Goal: Information Seeking & Learning: Learn about a topic

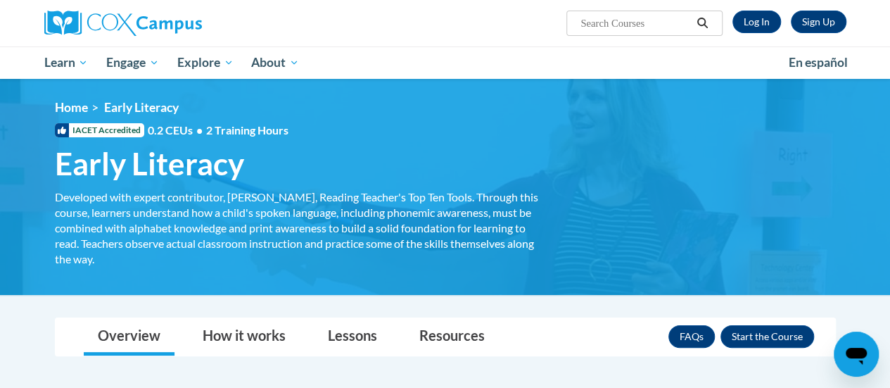
click at [433, 164] on h1 "Early Literacy Developed with expert contributor, [PERSON_NAME], Reading Teache…" at bounding box center [297, 163] width 506 height 37
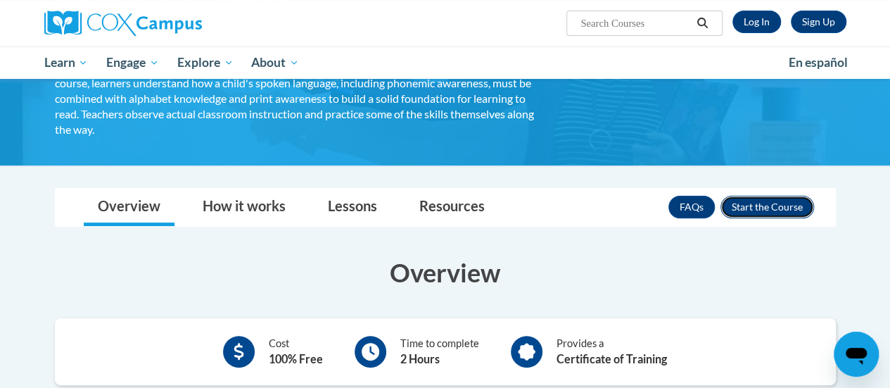
click at [753, 210] on button "Enroll" at bounding box center [767, 207] width 94 height 23
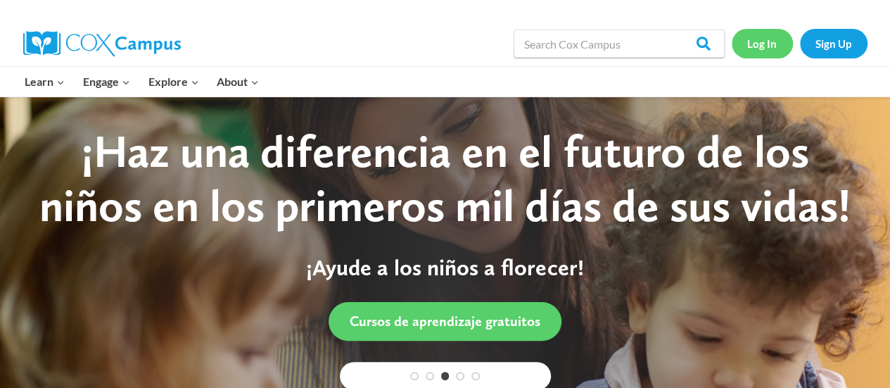
click at [766, 36] on link "Log In" at bounding box center [762, 43] width 61 height 29
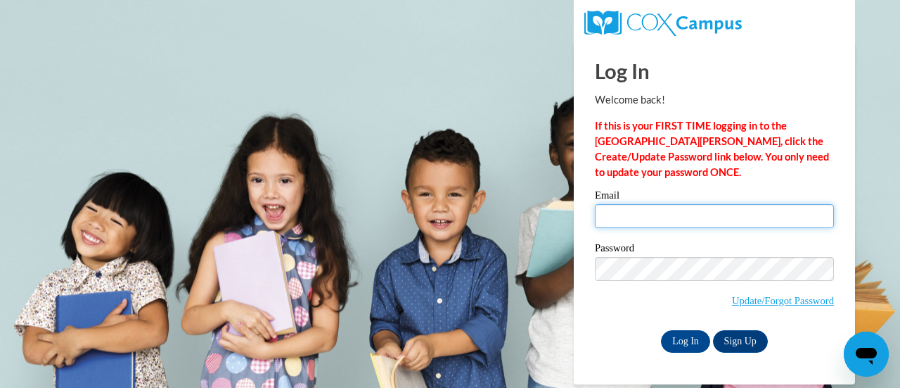
type input "megan.aust@rusd.org"
click at [722, 215] on input "megan.aust@rusd.org" at bounding box center [714, 216] width 239 height 24
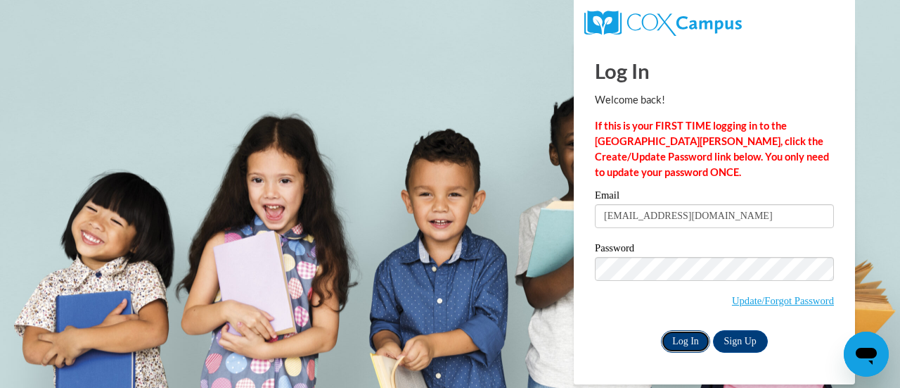
click at [680, 335] on input "Log In" at bounding box center [685, 341] width 49 height 23
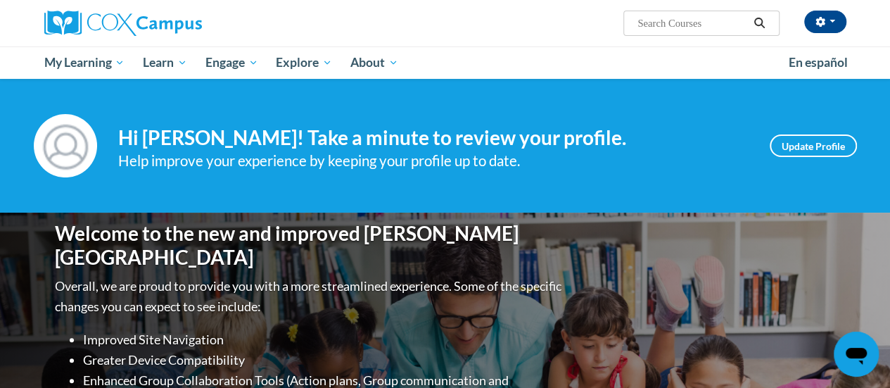
click at [760, 267] on div "Welcome to the new and improved Cox Campus Overall, we are proud to provide you…" at bounding box center [445, 352] width 823 height 281
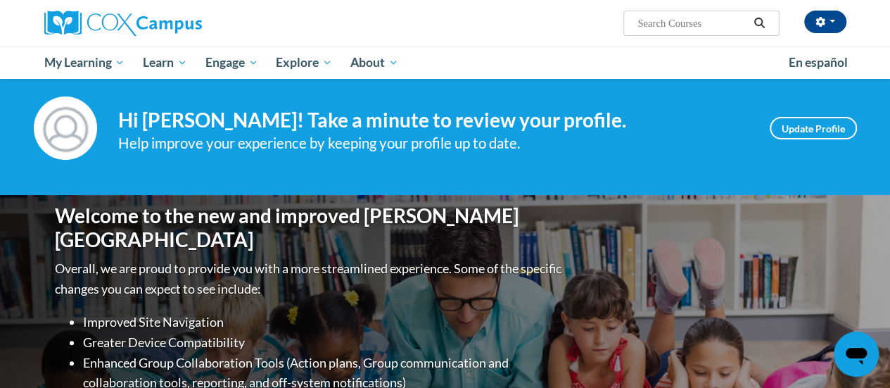
scroll to position [19, 0]
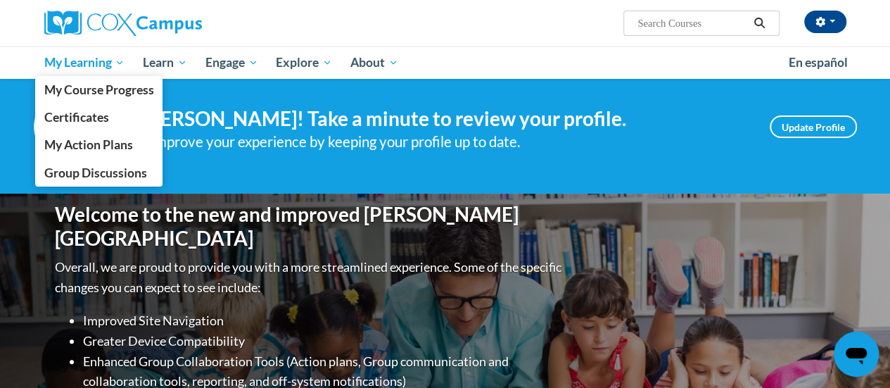
click at [106, 72] on link "My Learning" at bounding box center [84, 62] width 99 height 32
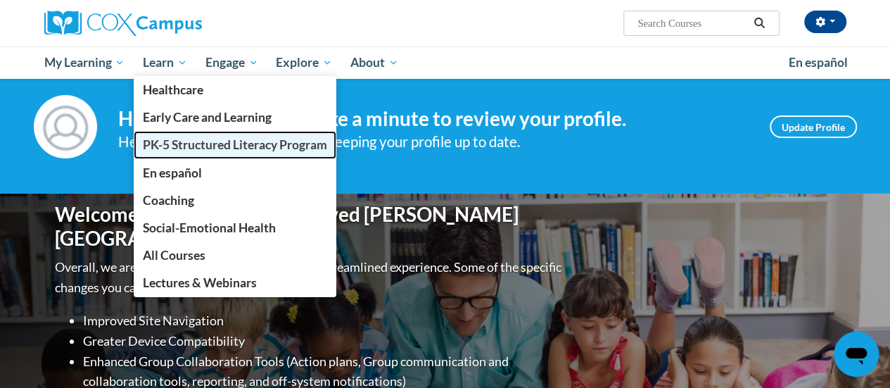
click at [176, 139] on span "PK-5 Structured Literacy Program" at bounding box center [235, 144] width 184 height 15
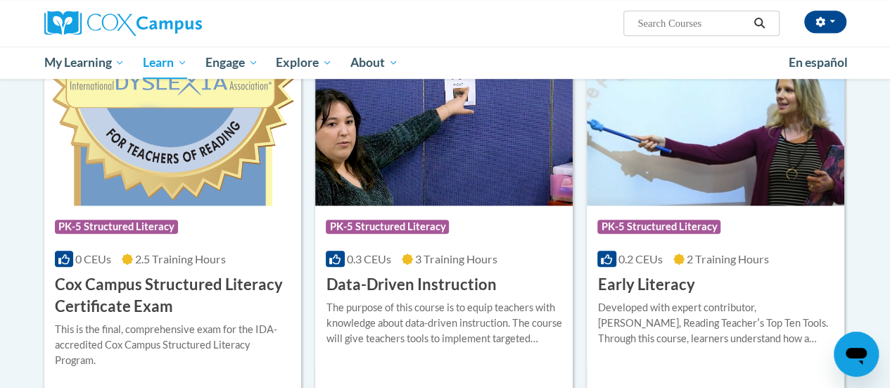
scroll to position [476, 0]
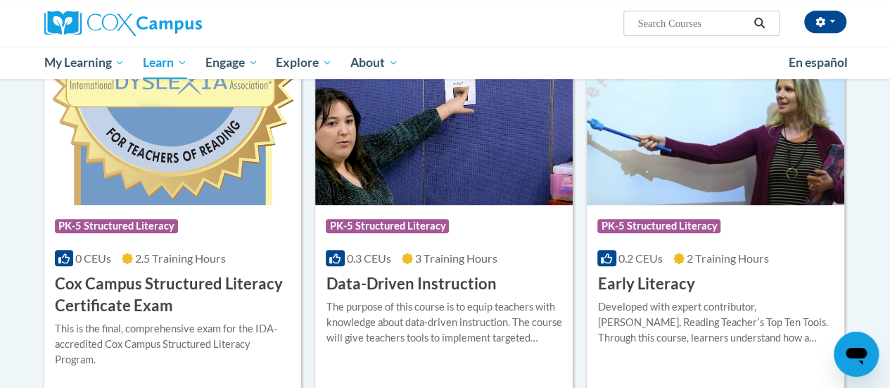
click at [740, 174] on img at bounding box center [715, 132] width 257 height 143
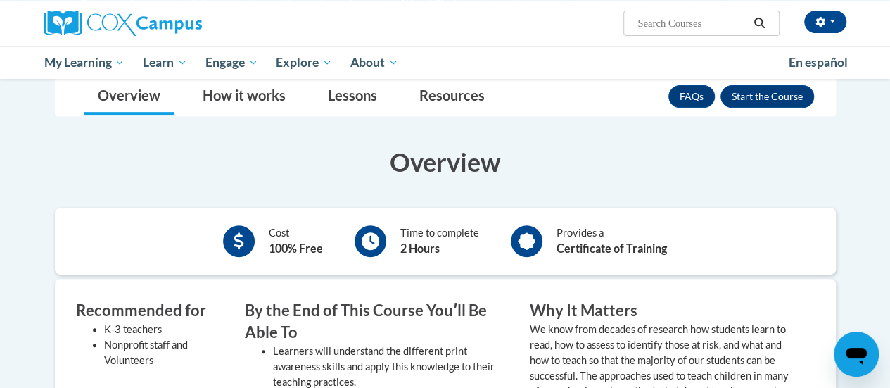
scroll to position [168, 0]
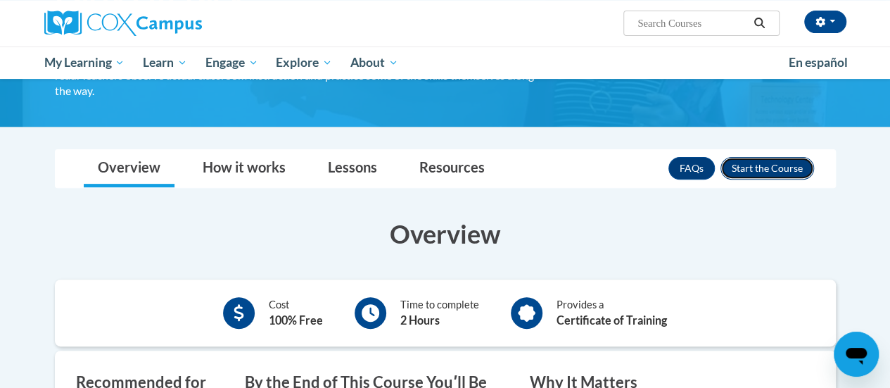
click at [760, 165] on button "Enroll" at bounding box center [767, 168] width 94 height 23
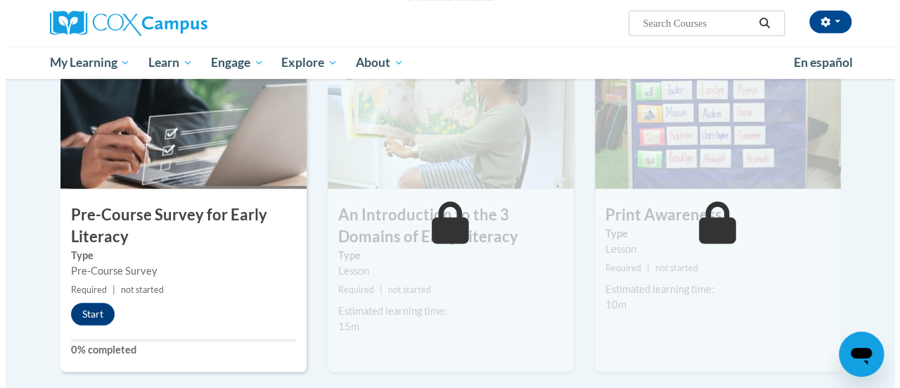
scroll to position [320, 0]
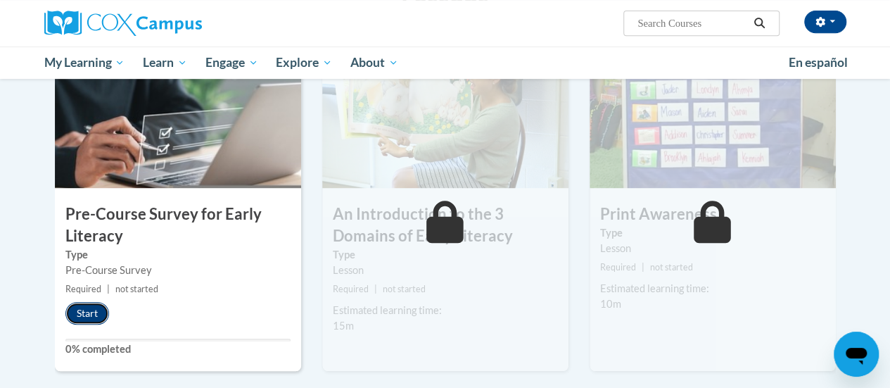
click at [86, 302] on button "Start" at bounding box center [87, 313] width 44 height 23
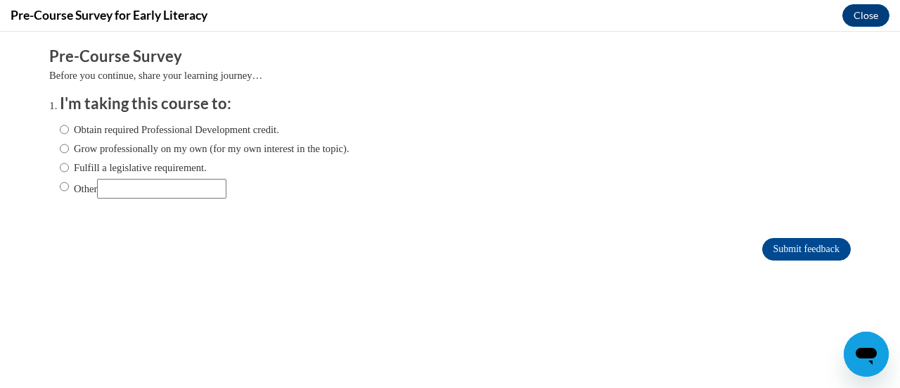
scroll to position [0, 0]
click at [60, 130] on input "Obtain required Professional Development credit." at bounding box center [64, 129] width 9 height 15
radio input "true"
click at [786, 253] on input "Submit feedback" at bounding box center [807, 249] width 89 height 23
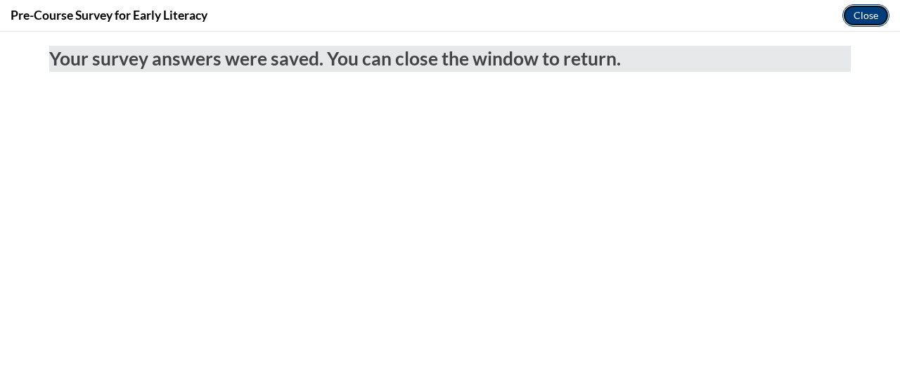
click at [855, 20] on button "Close" at bounding box center [866, 15] width 47 height 23
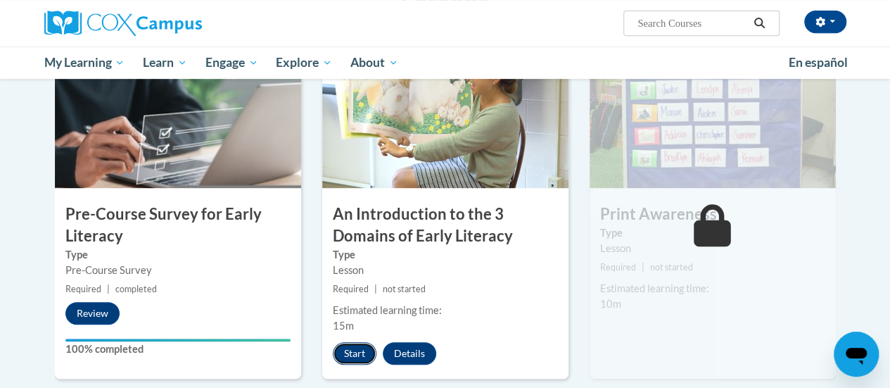
click at [349, 352] on button "Start" at bounding box center [355, 353] width 44 height 23
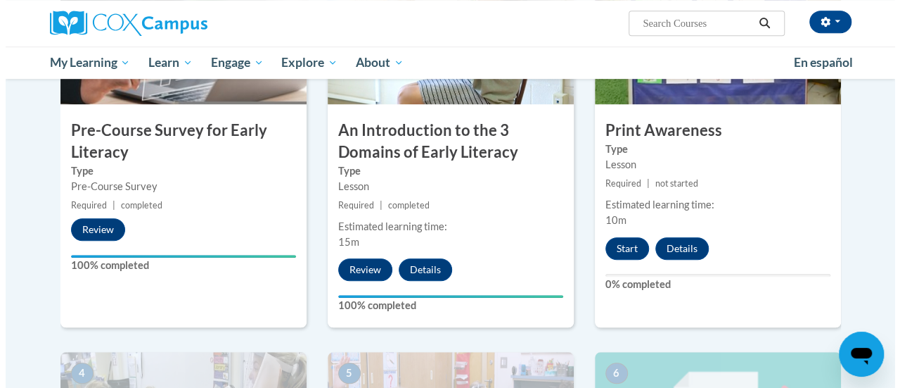
scroll to position [402, 0]
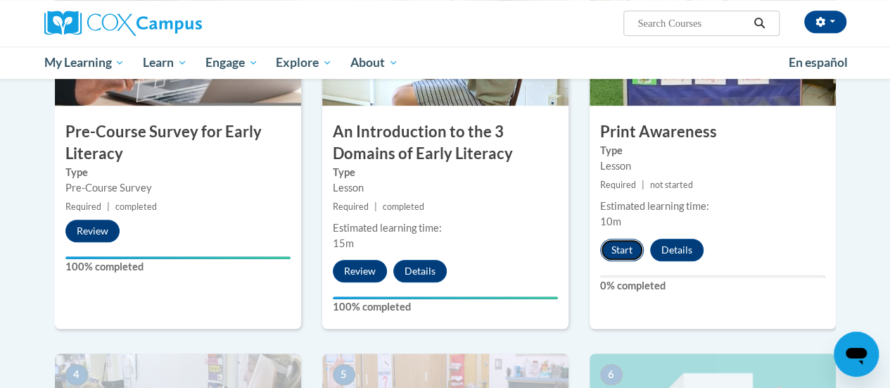
click at [630, 243] on button "Start" at bounding box center [622, 249] width 44 height 23
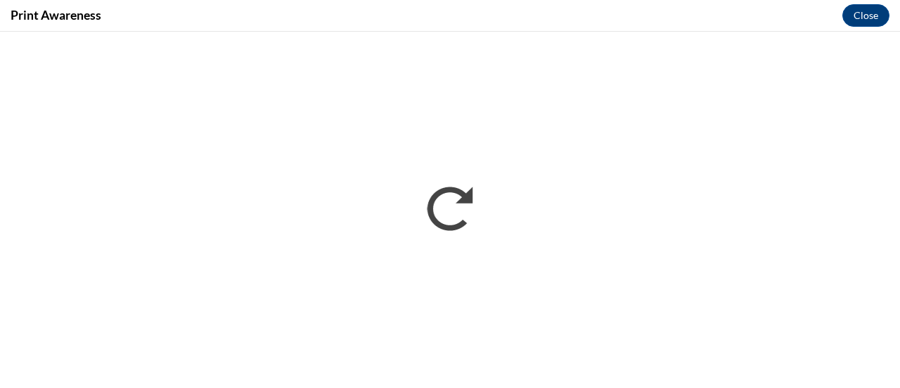
scroll to position [0, 0]
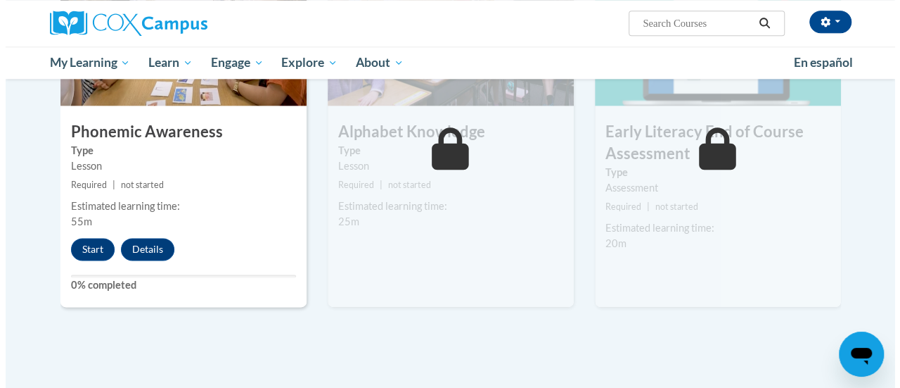
scroll to position [791, 0]
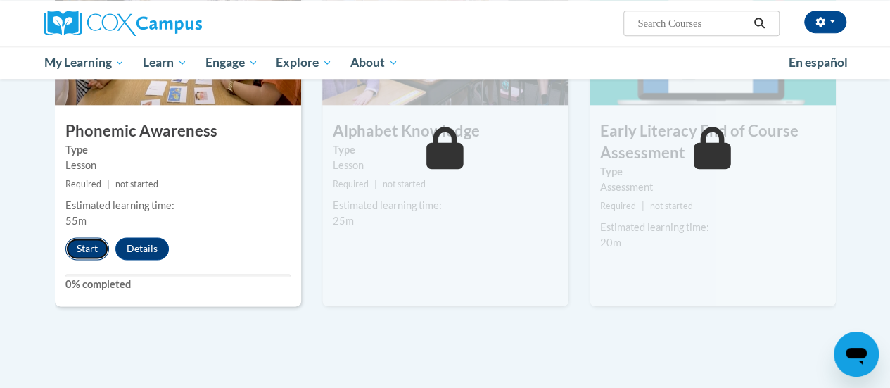
click at [90, 242] on button "Start" at bounding box center [87, 248] width 44 height 23
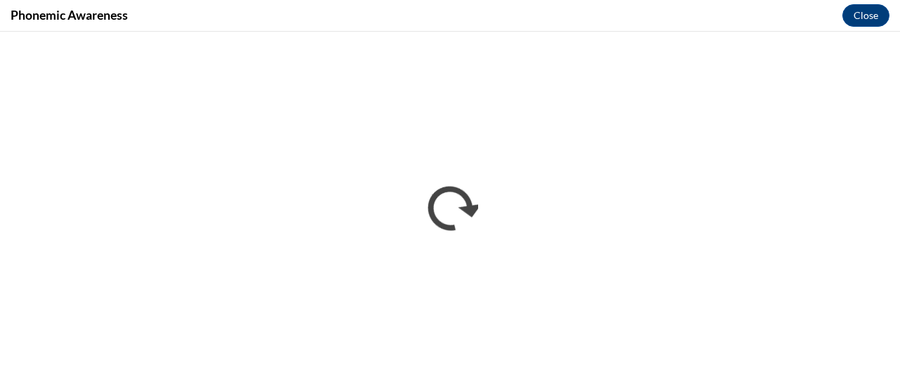
scroll to position [0, 0]
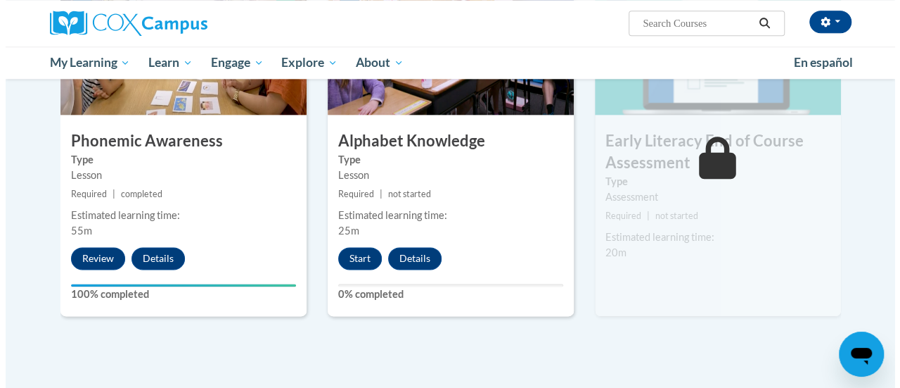
scroll to position [789, 0]
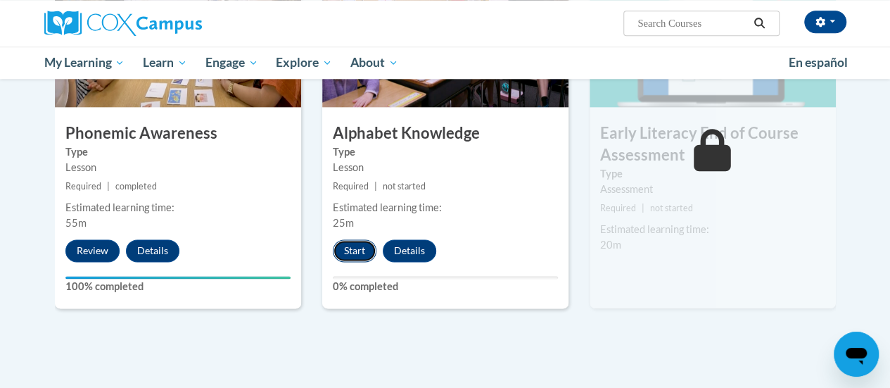
click at [356, 253] on button "Start" at bounding box center [355, 250] width 44 height 23
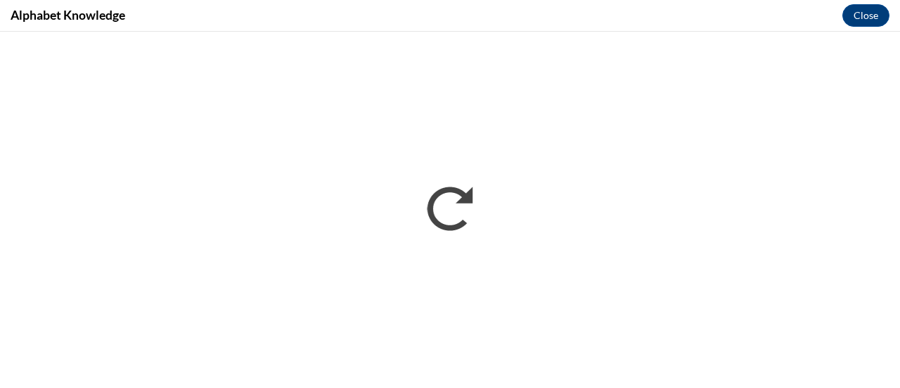
scroll to position [0, 0]
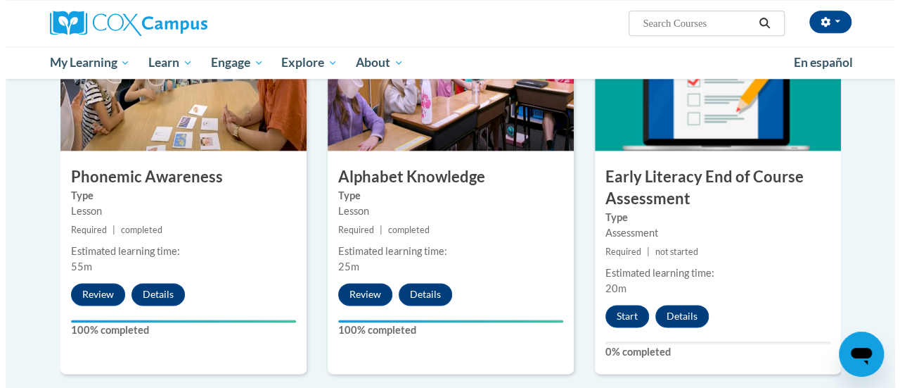
scroll to position [743, 0]
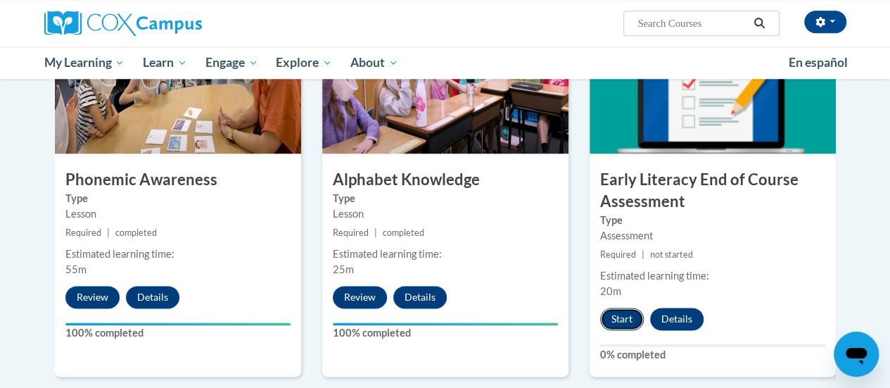
click at [615, 315] on button "Start" at bounding box center [622, 318] width 44 height 23
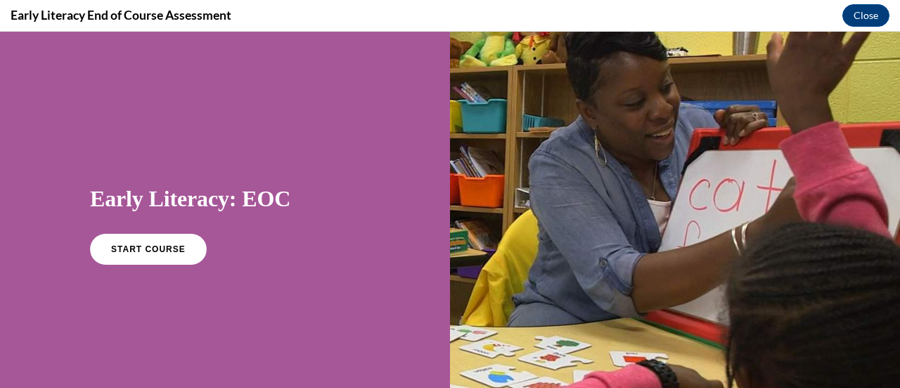
scroll to position [0, 0]
click at [165, 254] on link "START COURSE" at bounding box center [148, 249] width 122 height 32
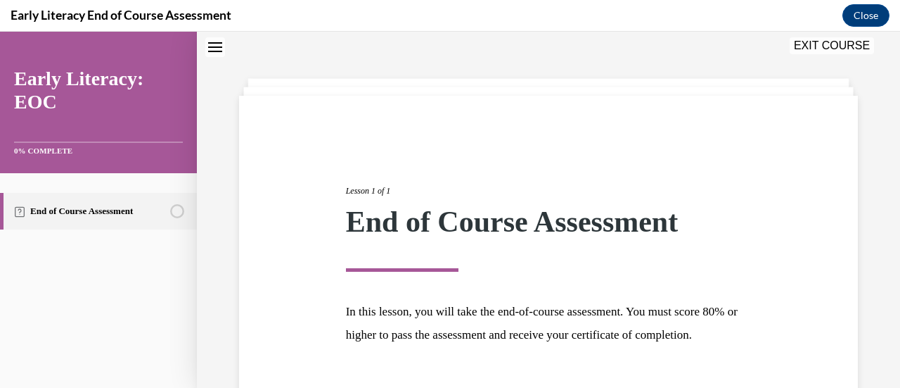
scroll to position [165, 0]
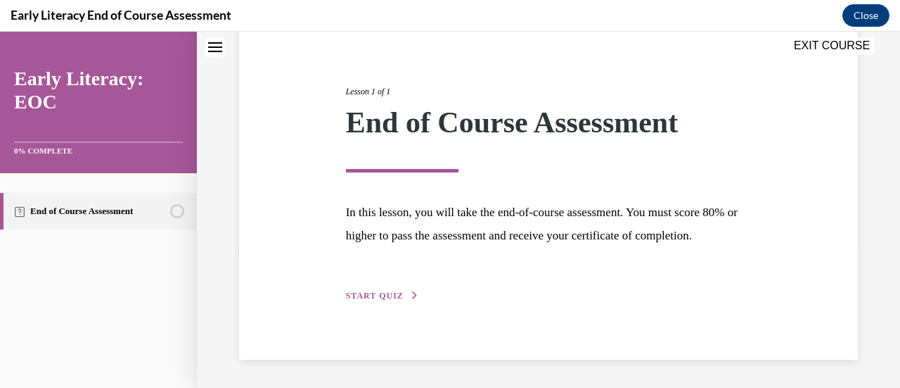
click at [359, 298] on span "START QUIZ" at bounding box center [375, 296] width 58 height 10
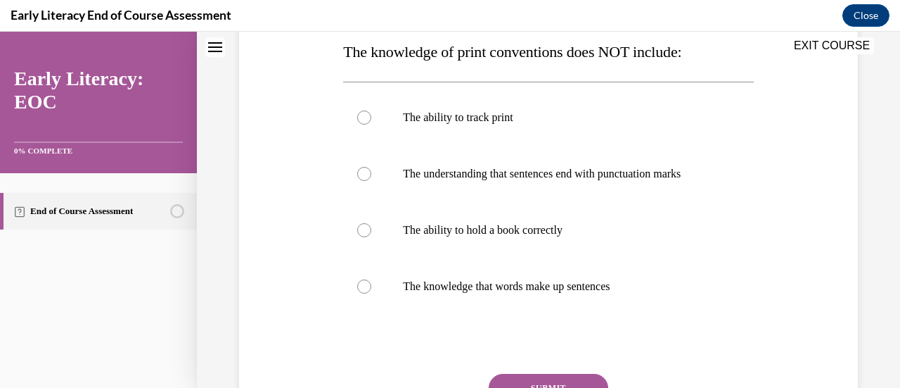
scroll to position [232, 0]
click at [438, 289] on p "The knowledge that words make up sentences" at bounding box center [560, 286] width 315 height 14
click at [506, 376] on button "SUBMIT" at bounding box center [549, 387] width 120 height 28
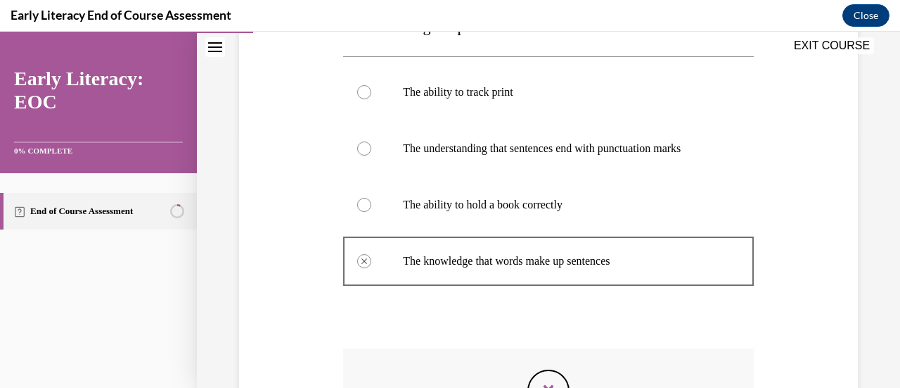
scroll to position [256, 0]
click at [556, 157] on div at bounding box center [548, 149] width 410 height 56
click at [365, 146] on div at bounding box center [364, 149] width 14 height 14
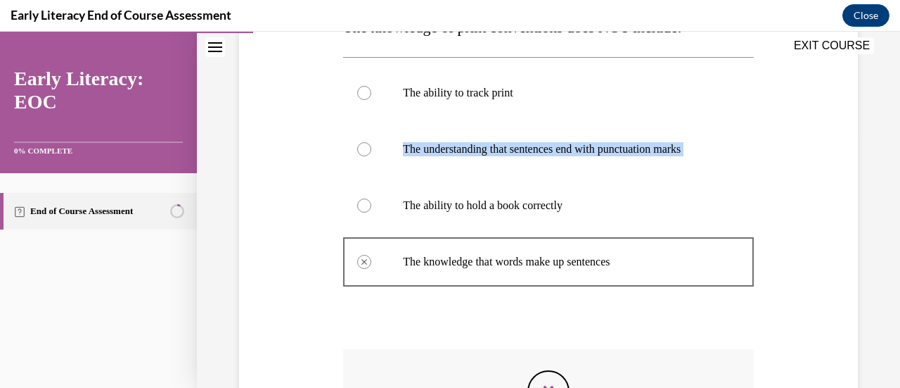
click at [365, 146] on div at bounding box center [364, 149] width 14 height 14
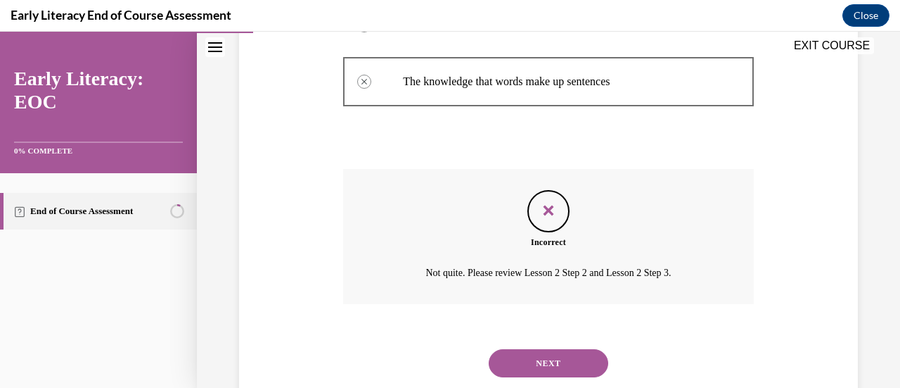
scroll to position [474, 0]
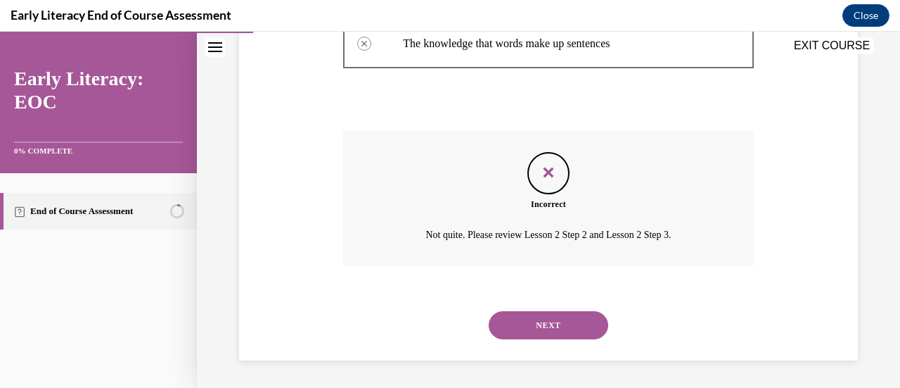
click at [523, 317] on button "NEXT" at bounding box center [549, 325] width 120 height 28
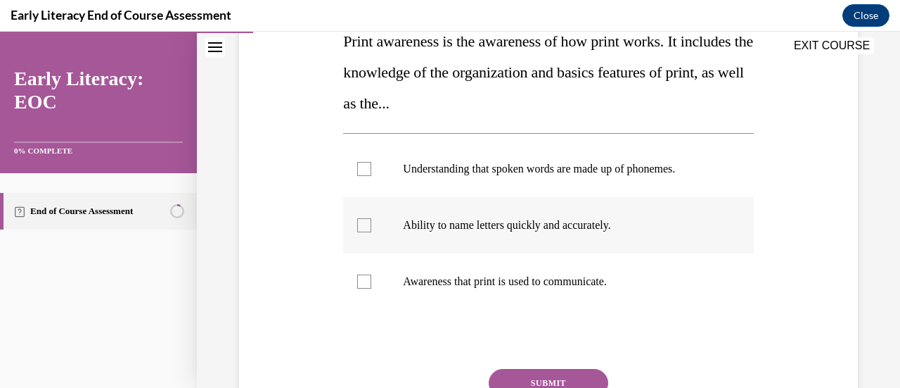
scroll to position [241, 0]
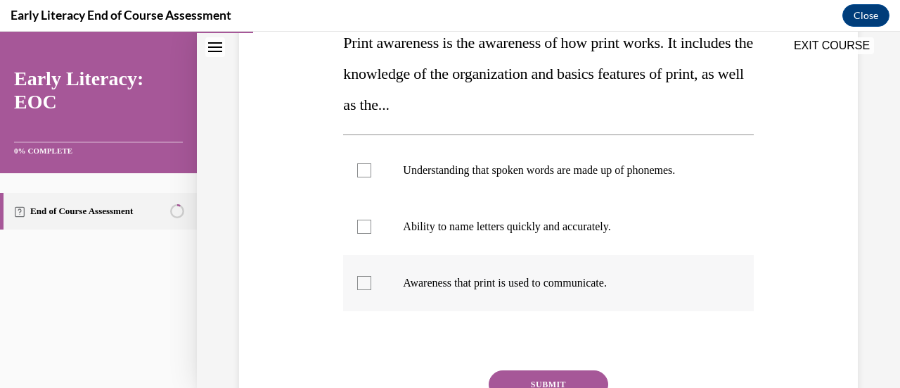
click at [547, 280] on p "Awareness that print is used to communicate." at bounding box center [560, 283] width 315 height 14
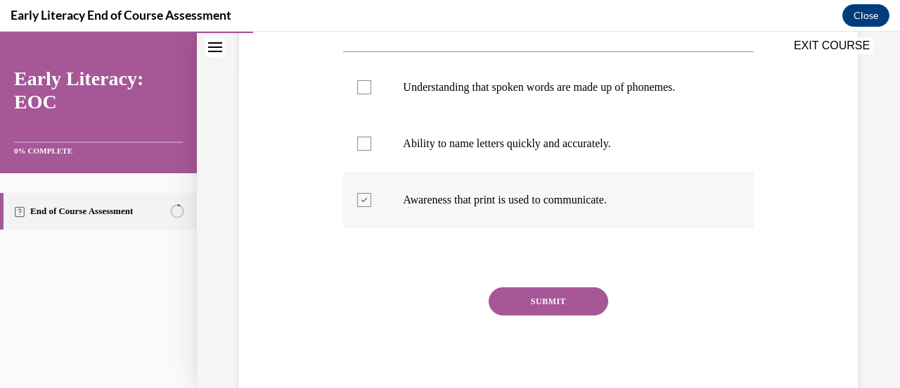
click at [547, 280] on div "Question 02/12 Print awareness is the awareness of how print works. It includes…" at bounding box center [548, 137] width 410 height 530
click at [549, 293] on button "SUBMIT" at bounding box center [549, 301] width 120 height 28
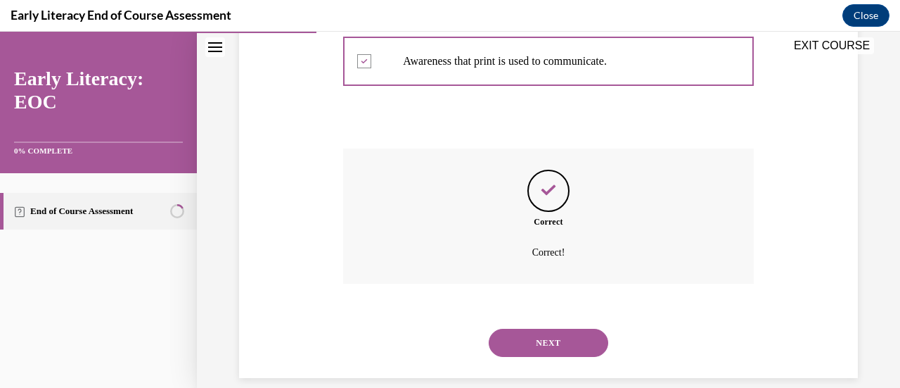
scroll to position [480, 0]
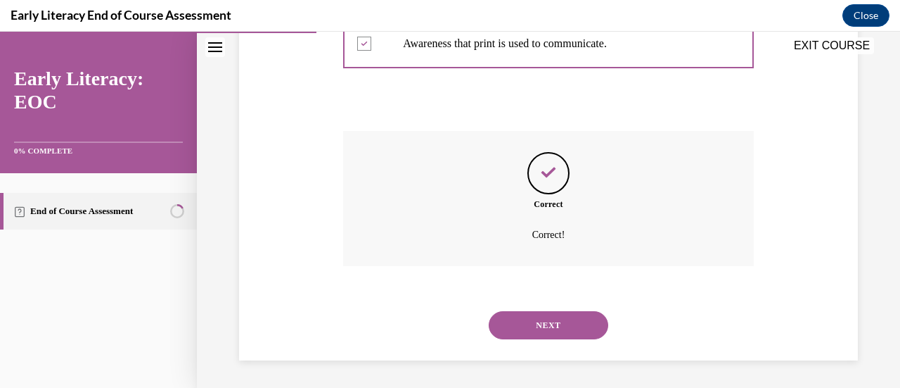
click at [550, 319] on button "NEXT" at bounding box center [549, 325] width 120 height 28
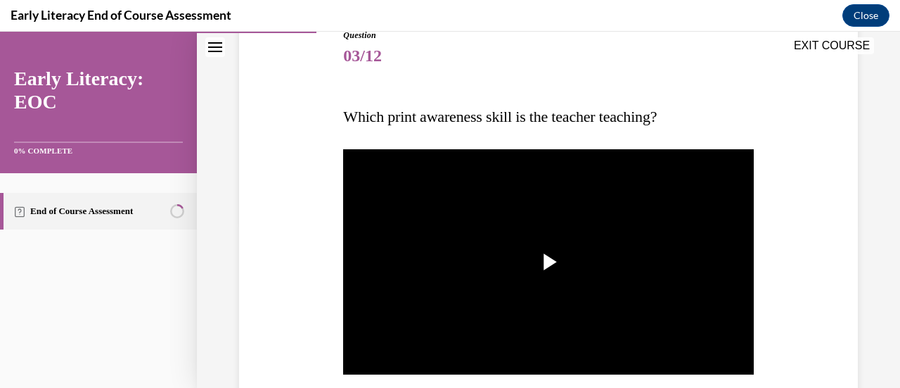
scroll to position [168, 0]
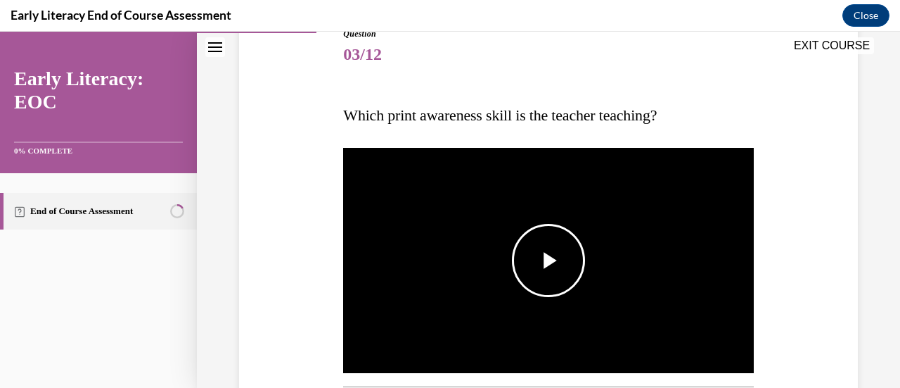
click at [549, 260] on span "Video player" at bounding box center [549, 260] width 0 height 0
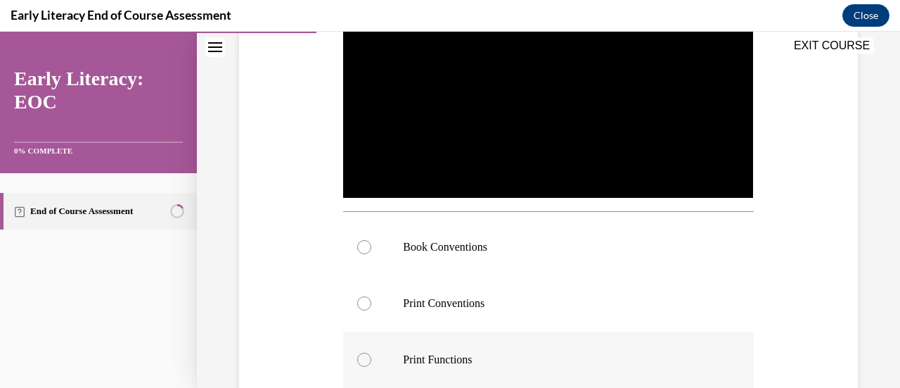
scroll to position [343, 0]
click at [466, 355] on p "Print Functions" at bounding box center [560, 360] width 315 height 14
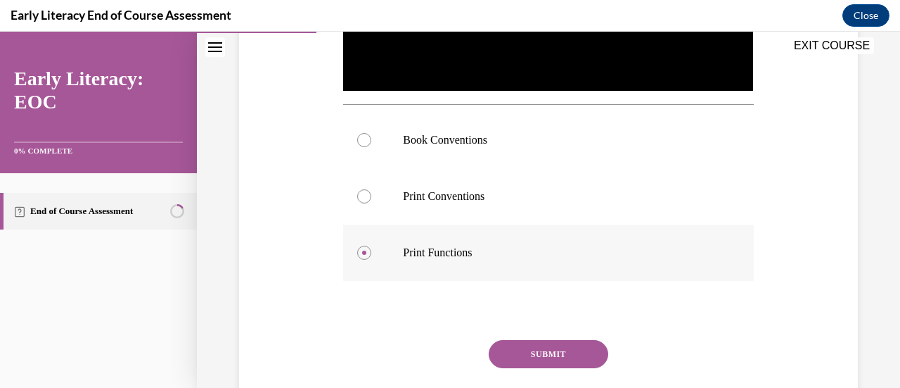
scroll to position [499, 0]
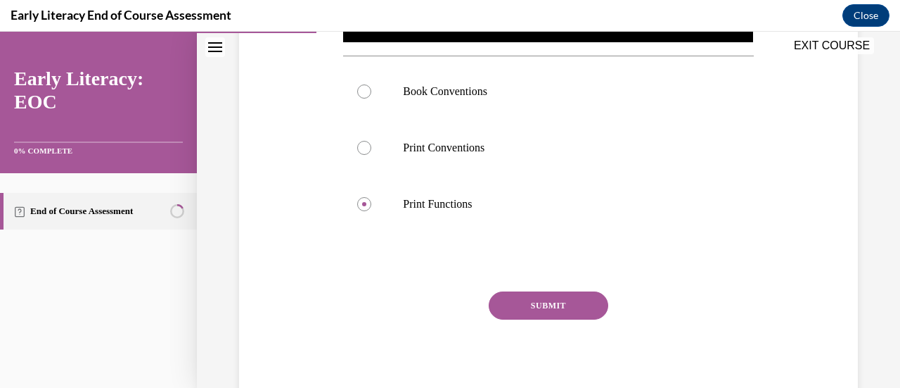
click at [530, 291] on button "SUBMIT" at bounding box center [549, 305] width 120 height 28
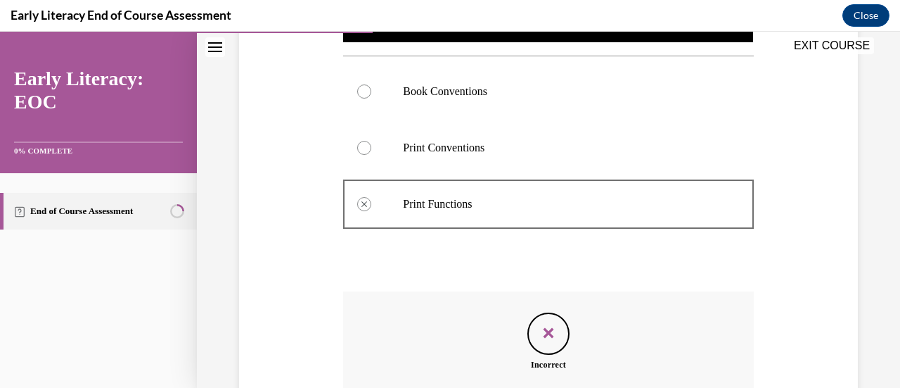
click at [485, 141] on p "Print Conventions" at bounding box center [560, 148] width 315 height 14
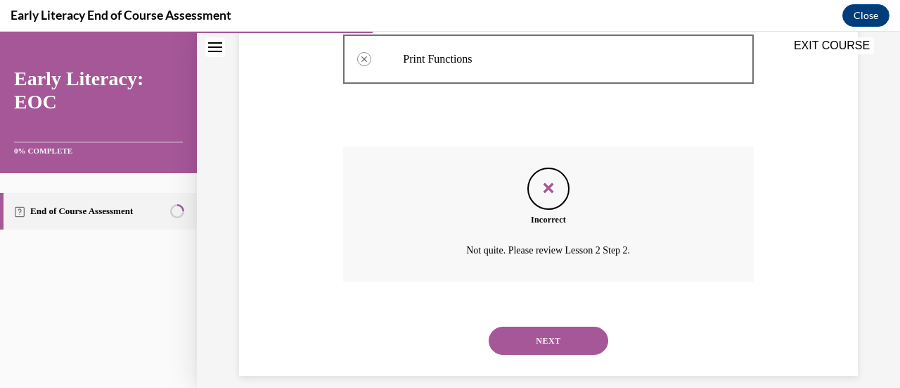
scroll to position [655, 0]
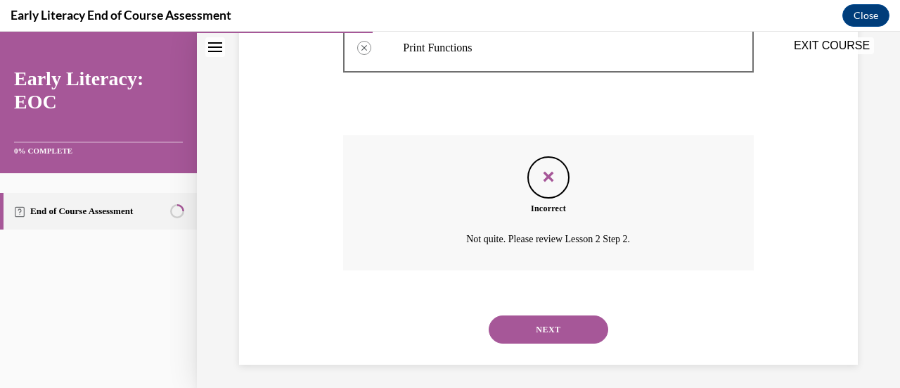
click at [543, 318] on button "NEXT" at bounding box center [549, 329] width 120 height 28
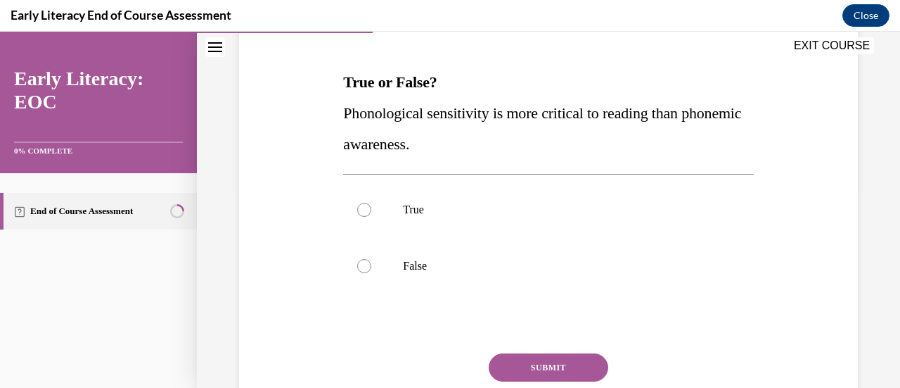
scroll to position [203, 0]
drag, startPoint x: 412, startPoint y: 257, endPoint x: 364, endPoint y: 265, distance: 48.6
click at [364, 265] on div "False" at bounding box center [548, 264] width 410 height 56
drag, startPoint x: 364, startPoint y: 265, endPoint x: 512, endPoint y: 362, distance: 177.0
click at [512, 362] on div "Question 04/12 True or False? Phonological sensitivity is more critical to read…" at bounding box center [548, 230] width 410 height 474
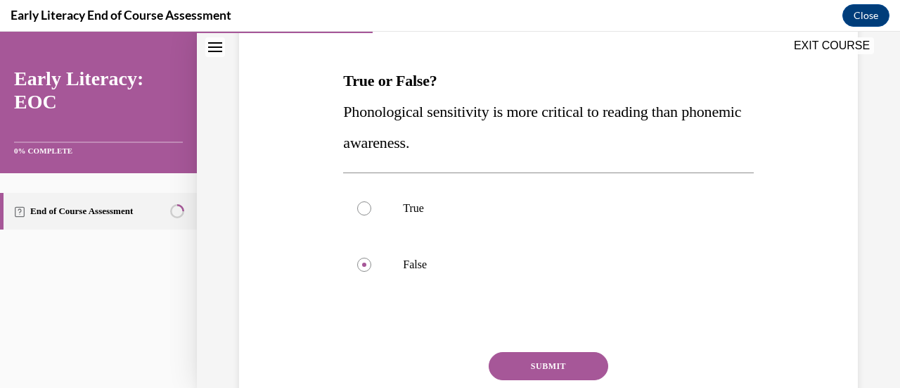
click at [512, 362] on button "SUBMIT" at bounding box center [549, 366] width 120 height 28
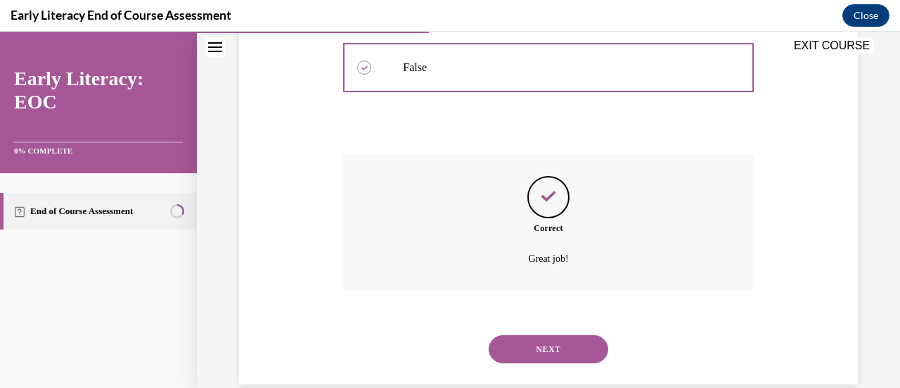
scroll to position [423, 0]
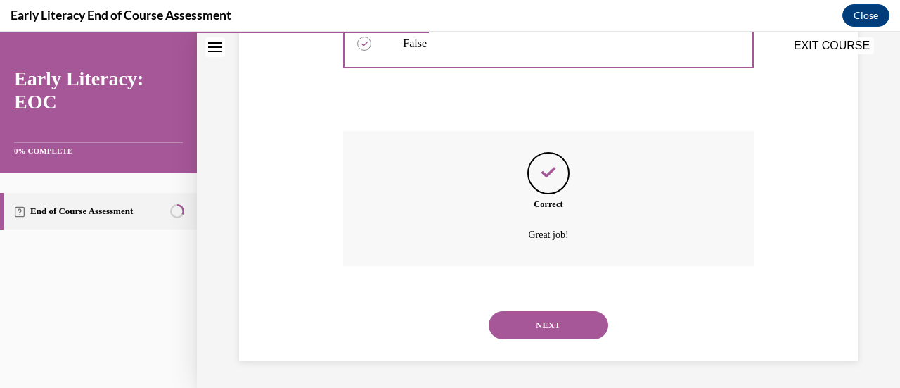
click at [525, 334] on button "NEXT" at bounding box center [549, 325] width 120 height 28
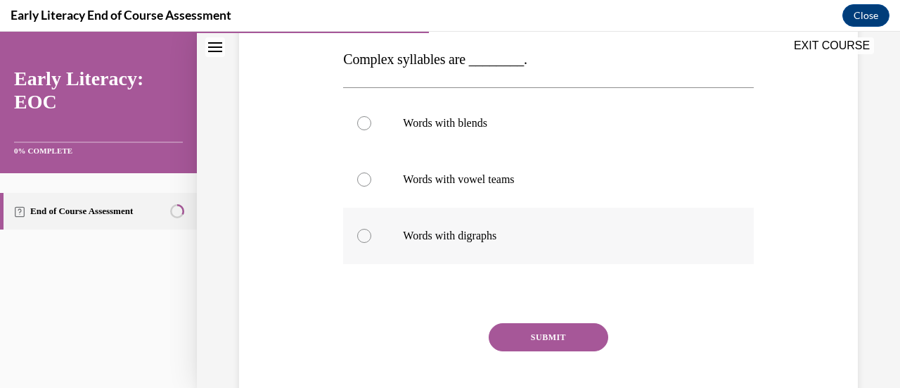
scroll to position [225, 0]
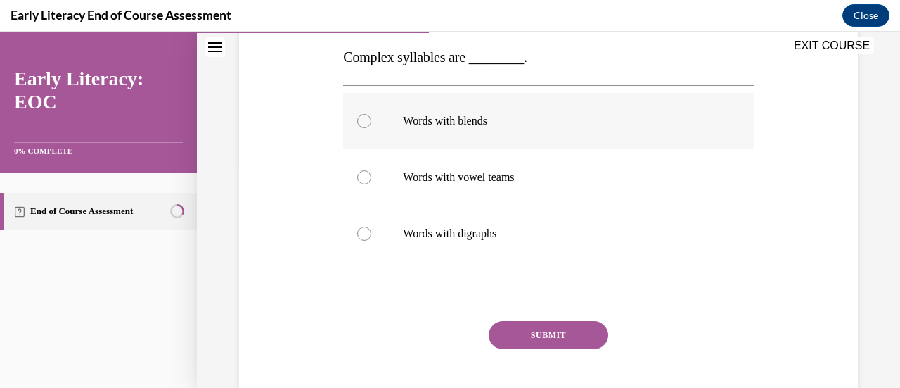
click at [489, 122] on p "Words with blends" at bounding box center [560, 121] width 315 height 14
click at [517, 334] on button "SUBMIT" at bounding box center [549, 335] width 120 height 28
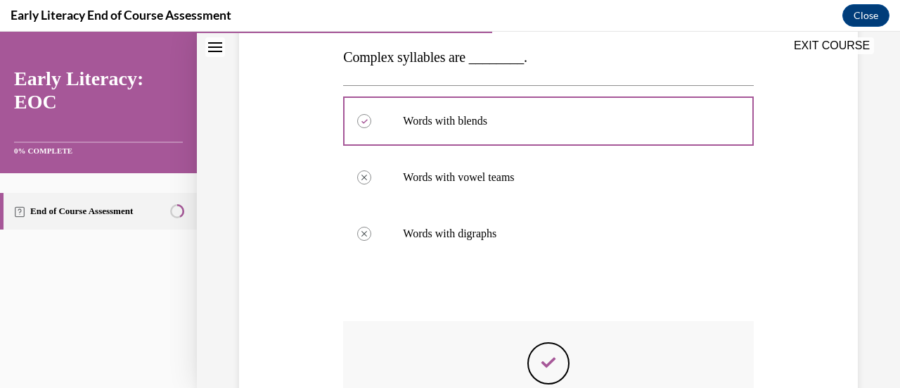
scroll to position [415, 0]
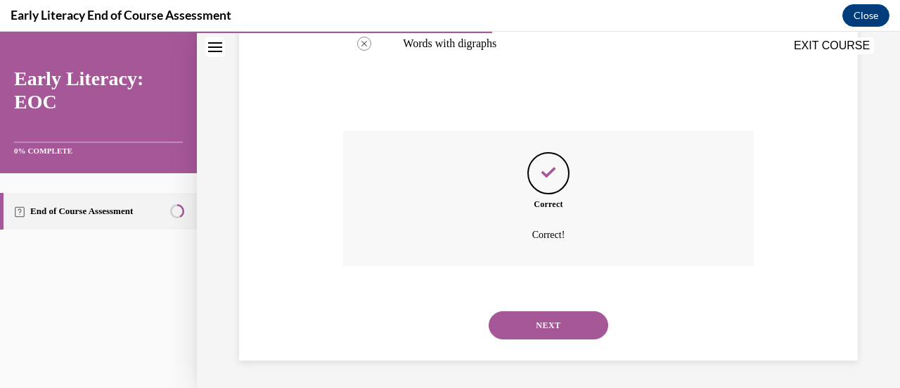
click at [521, 327] on button "NEXT" at bounding box center [549, 325] width 120 height 28
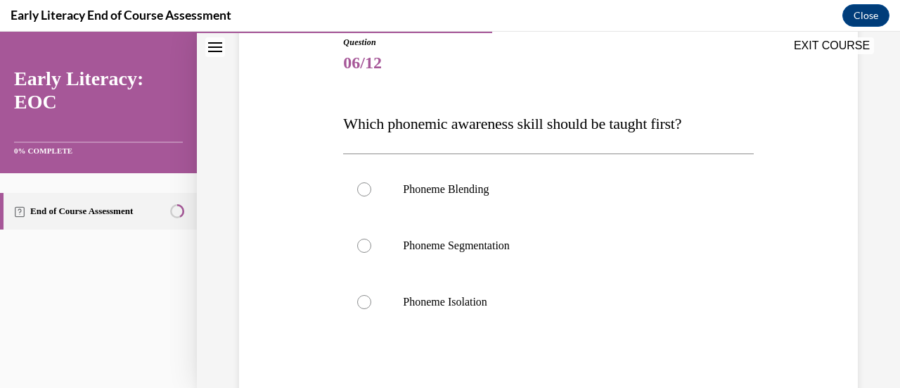
scroll to position [160, 0]
click at [481, 310] on div at bounding box center [548, 301] width 410 height 56
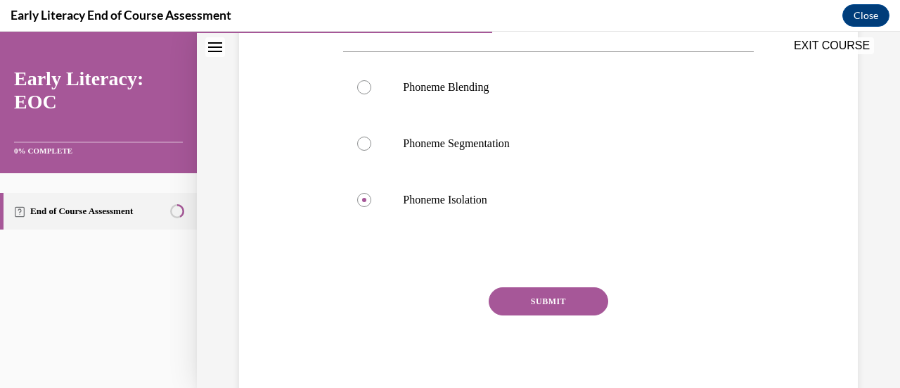
click at [508, 305] on button "SUBMIT" at bounding box center [549, 301] width 120 height 28
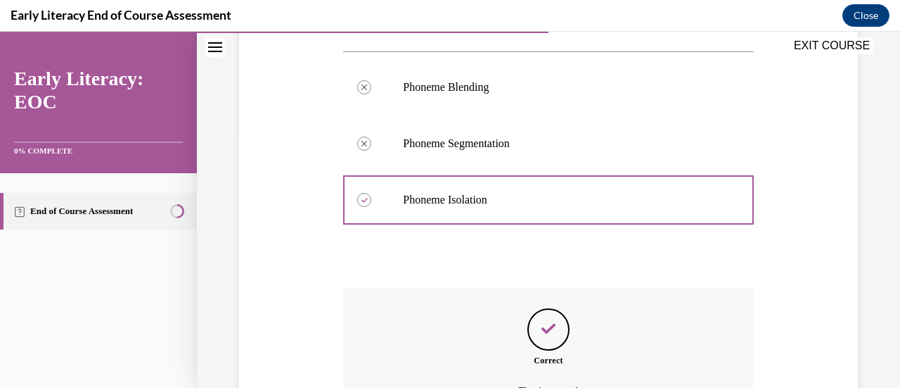
scroll to position [418, 0]
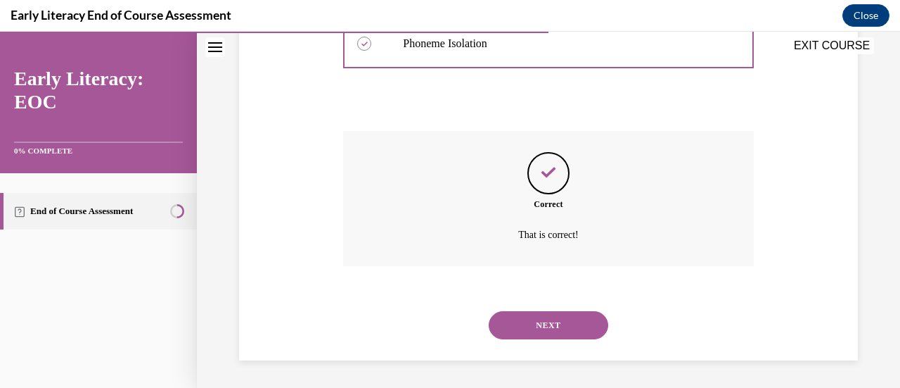
click at [528, 334] on button "NEXT" at bounding box center [549, 325] width 120 height 28
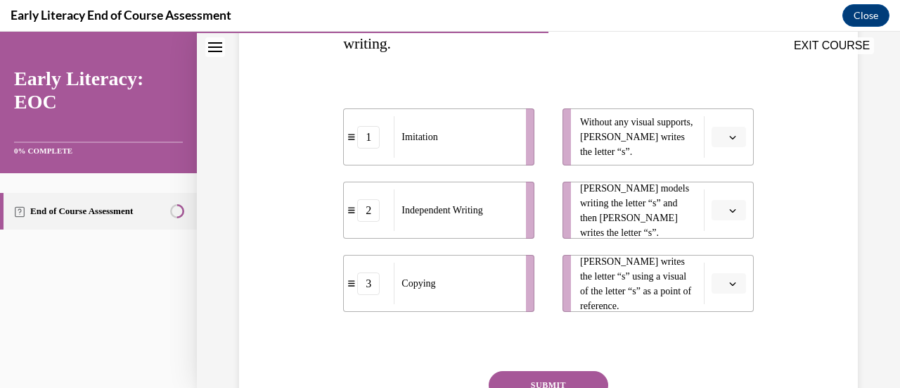
scroll to position [272, 0]
click at [717, 212] on button "button" at bounding box center [729, 209] width 34 height 21
click at [718, 321] on div "3" at bounding box center [718, 324] width 34 height 28
click at [728, 134] on span "button" at bounding box center [733, 137] width 10 height 10
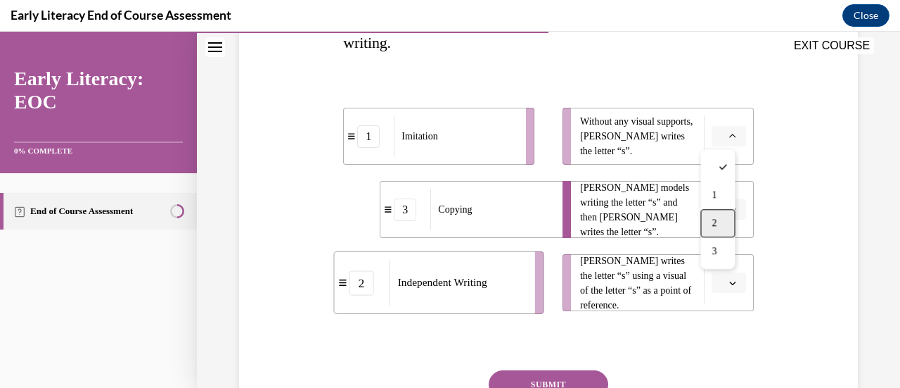
click at [724, 217] on div "2" at bounding box center [718, 223] width 34 height 28
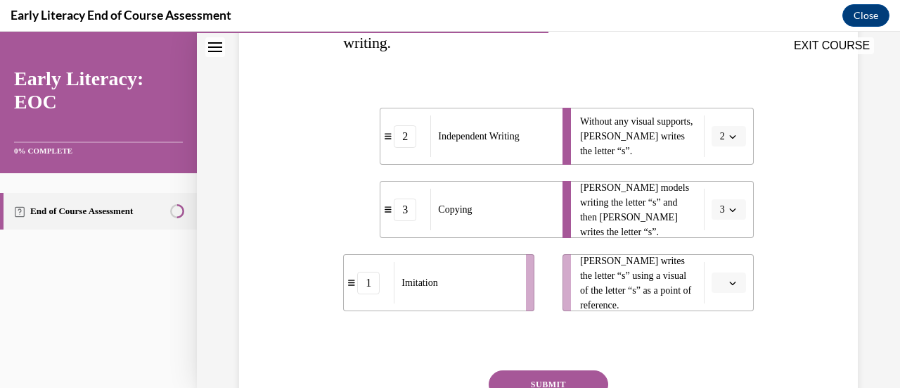
click at [728, 281] on span "button" at bounding box center [733, 283] width 10 height 10
click at [717, 248] on div "3" at bounding box center [718, 250] width 34 height 28
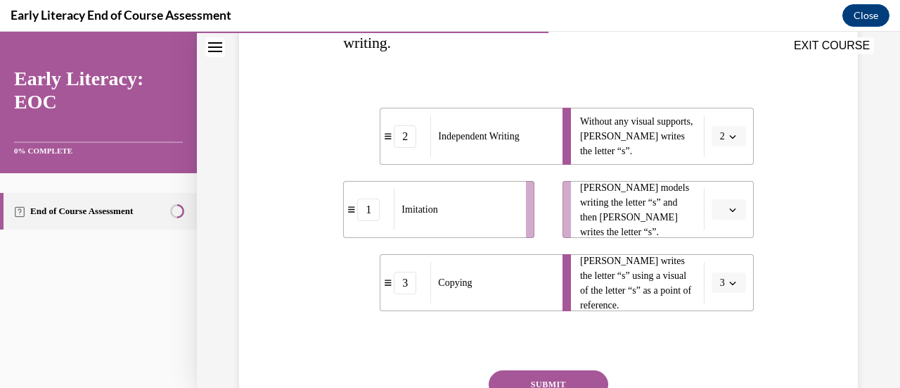
click at [728, 210] on span "button" at bounding box center [733, 210] width 10 height 10
click at [717, 260] on div "1" at bounding box center [718, 268] width 34 height 28
click at [557, 374] on button "SUBMIT" at bounding box center [549, 384] width 120 height 28
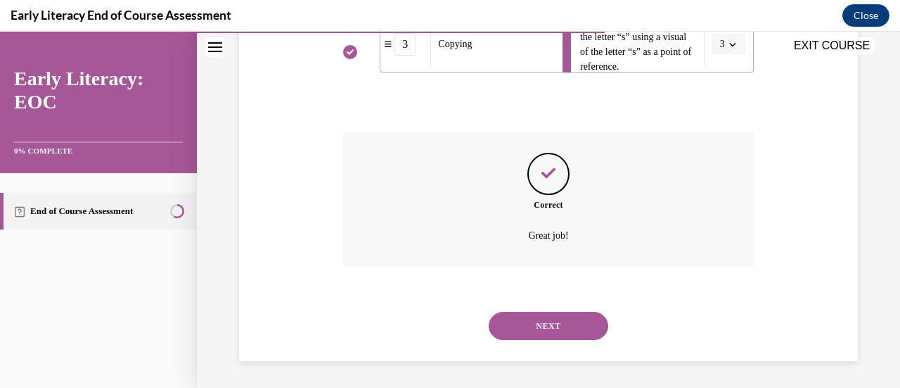
scroll to position [511, 0]
click at [554, 338] on button "NEXT" at bounding box center [549, 325] width 120 height 28
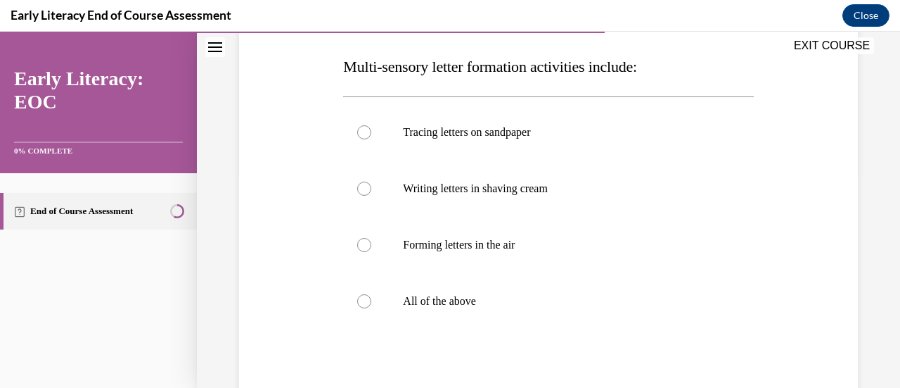
scroll to position [224, 0]
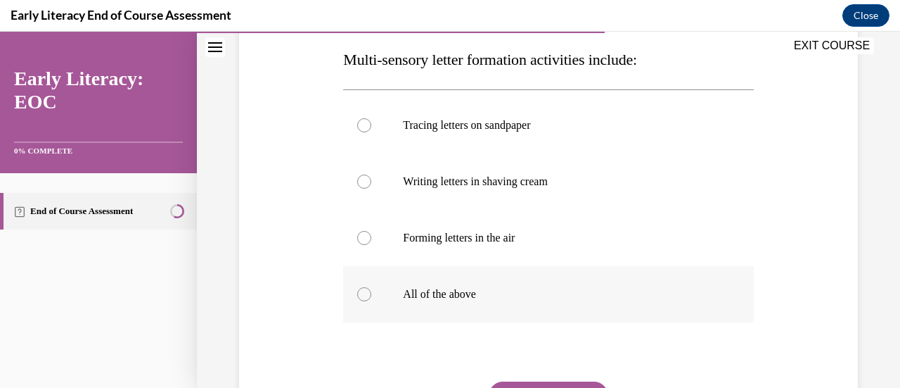
click at [526, 288] on p "All of the above" at bounding box center [560, 294] width 315 height 14
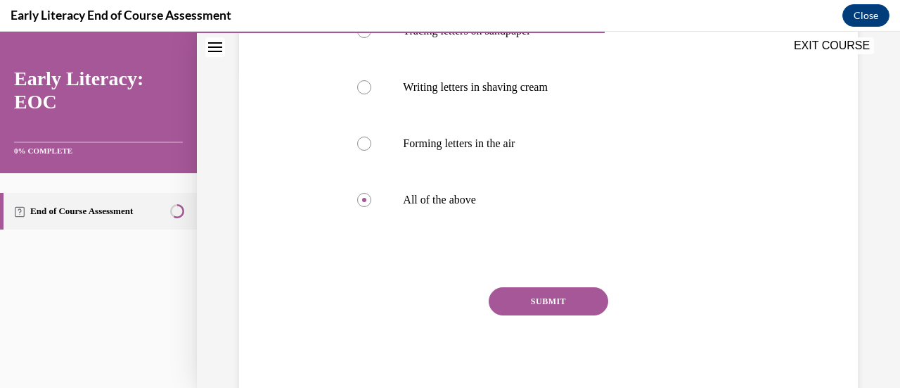
click at [528, 296] on button "SUBMIT" at bounding box center [549, 301] width 120 height 28
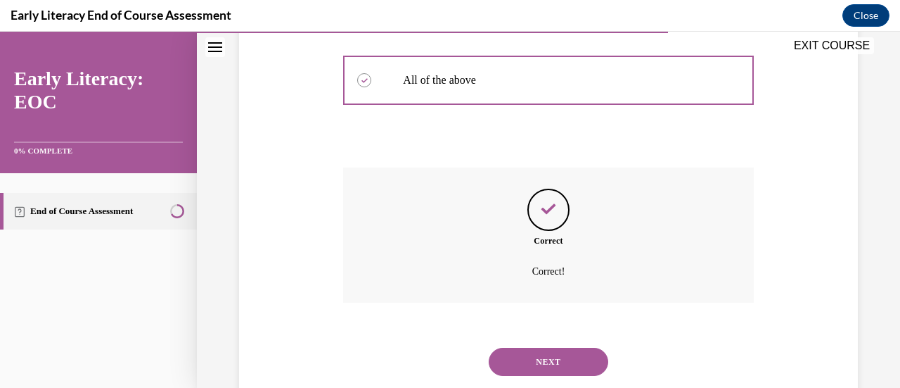
scroll to position [474, 0]
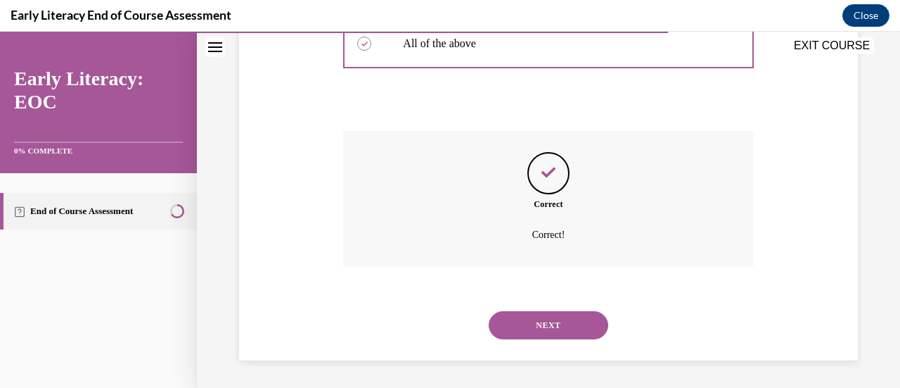
click at [529, 321] on button "NEXT" at bounding box center [549, 325] width 120 height 28
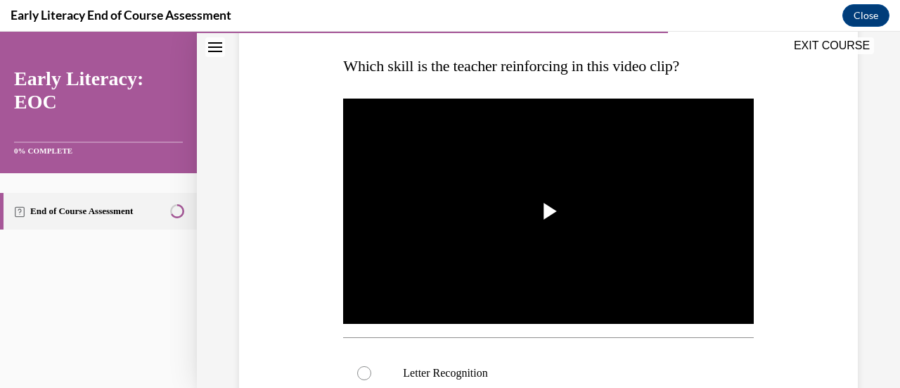
scroll to position [218, 0]
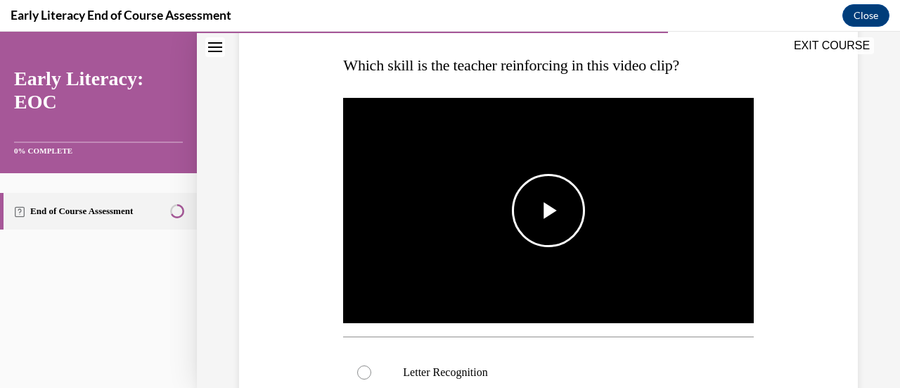
click at [549, 210] on span "Video player" at bounding box center [549, 210] width 0 height 0
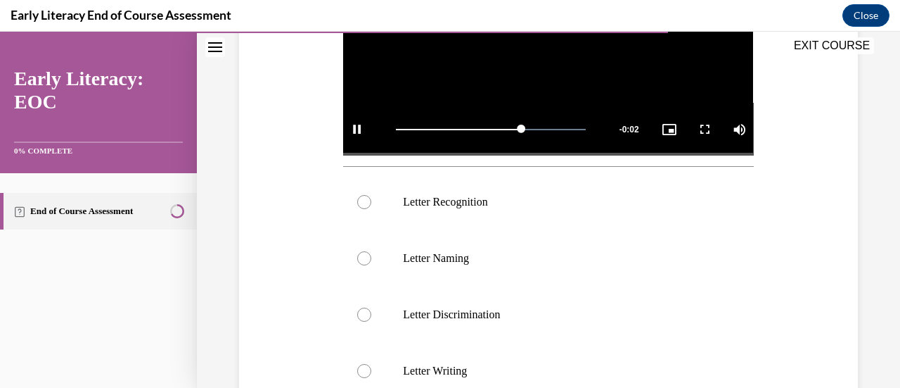
scroll to position [407, 0]
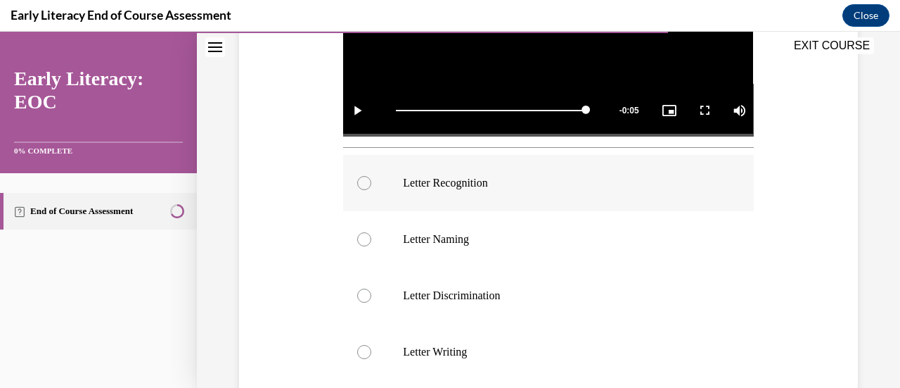
click at [448, 170] on div at bounding box center [548, 183] width 410 height 56
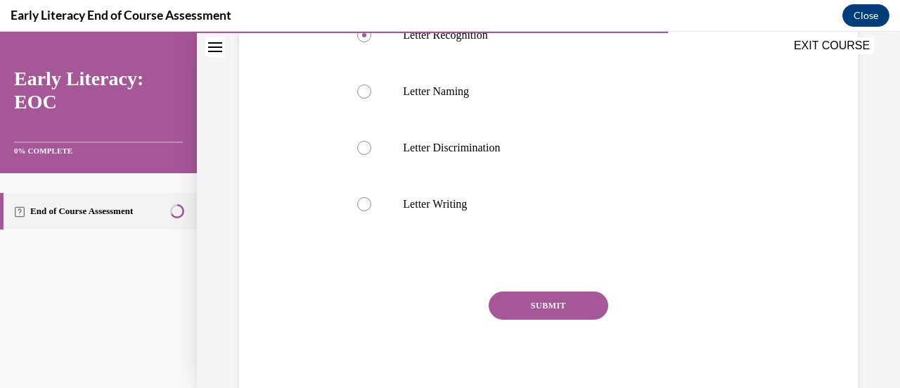
click at [508, 306] on button "SUBMIT" at bounding box center [549, 305] width 120 height 28
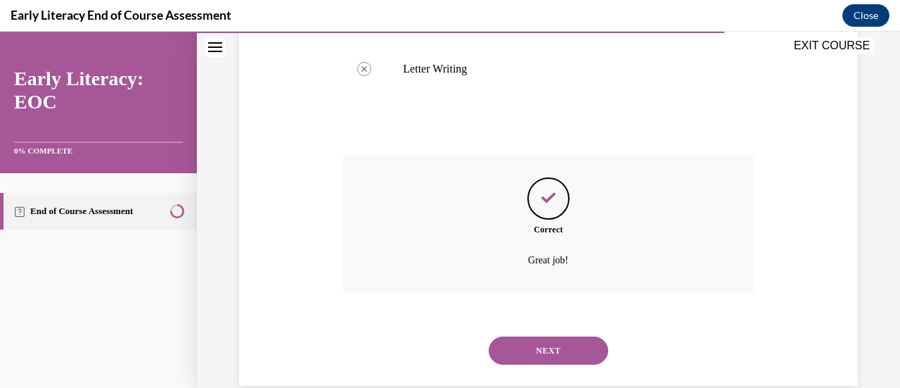
scroll to position [703, 0]
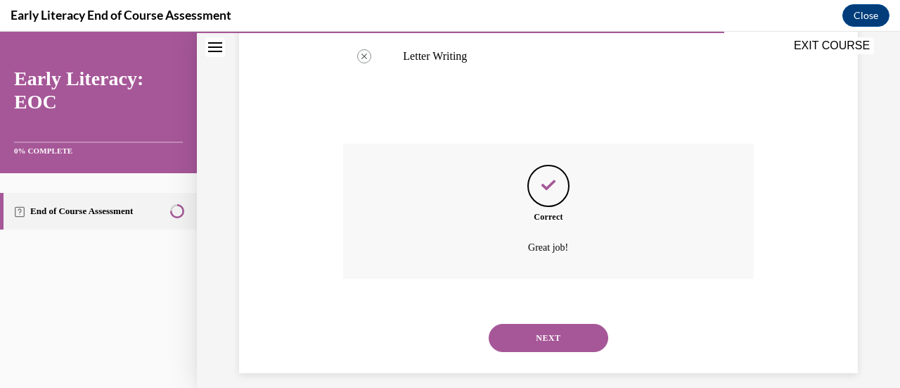
click at [515, 338] on button "NEXT" at bounding box center [549, 338] width 120 height 28
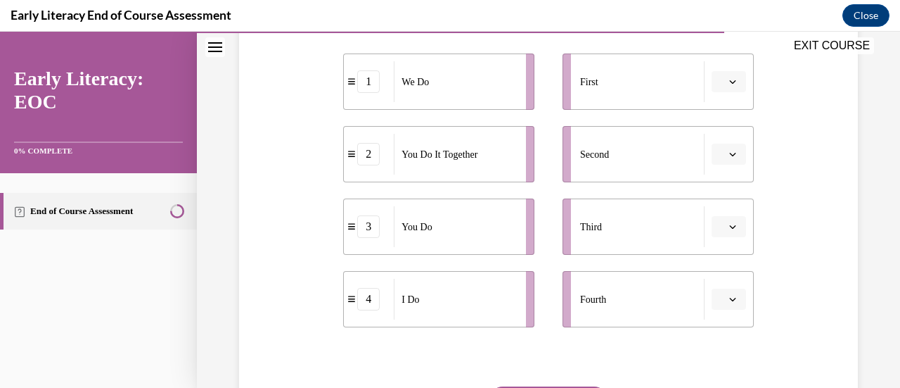
scroll to position [306, 0]
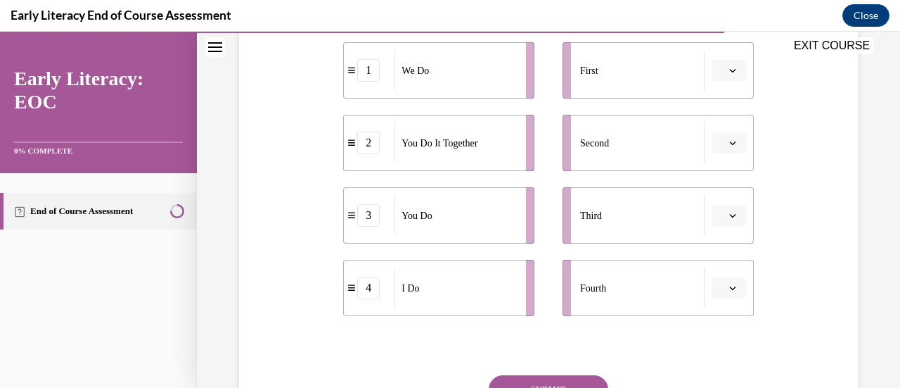
click at [724, 293] on button "button" at bounding box center [729, 287] width 34 height 21
click at [727, 166] on div "1" at bounding box center [718, 172] width 34 height 28
click at [724, 282] on button "1" at bounding box center [729, 287] width 34 height 21
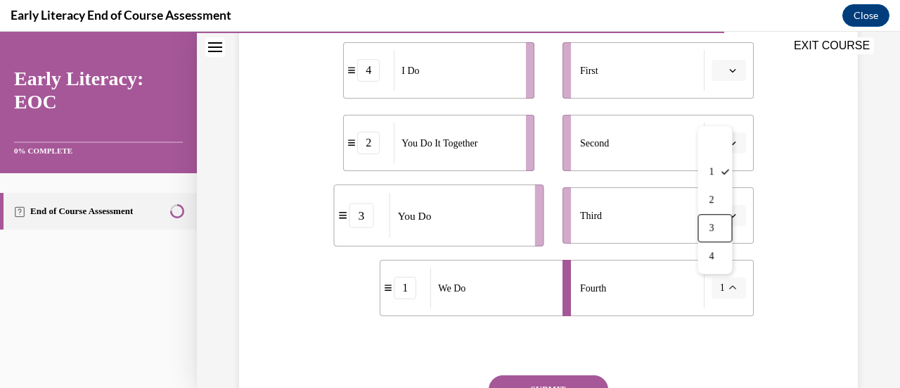
click at [720, 65] on span "Please select an option" at bounding box center [722, 70] width 5 height 14
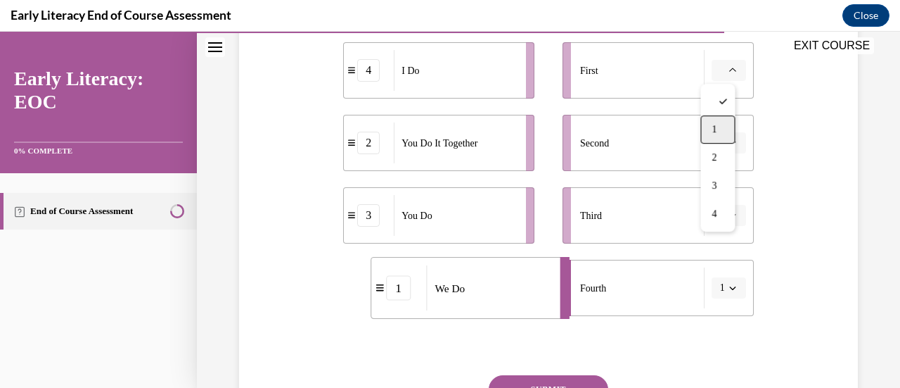
click at [717, 130] on div "1" at bounding box center [718, 129] width 34 height 28
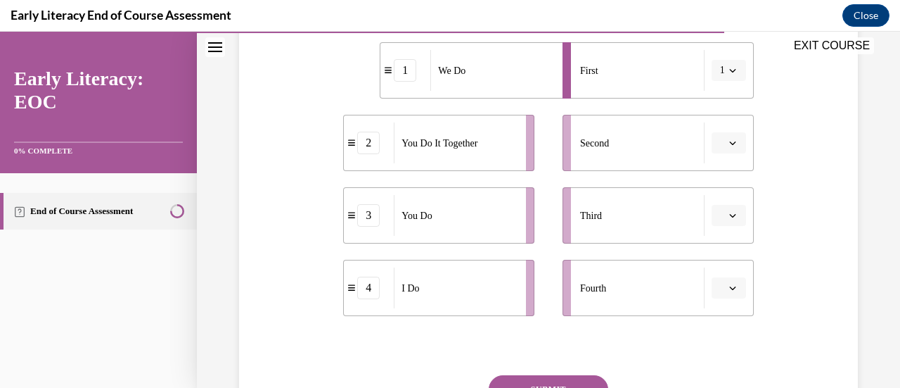
click at [729, 72] on icon "button" at bounding box center [732, 70] width 7 height 7
click at [723, 207] on div "4" at bounding box center [715, 214] width 34 height 28
click at [729, 141] on icon "button" at bounding box center [732, 142] width 7 height 7
click at [708, 210] on div "1" at bounding box center [718, 202] width 34 height 28
click at [728, 211] on span "button" at bounding box center [733, 215] width 10 height 10
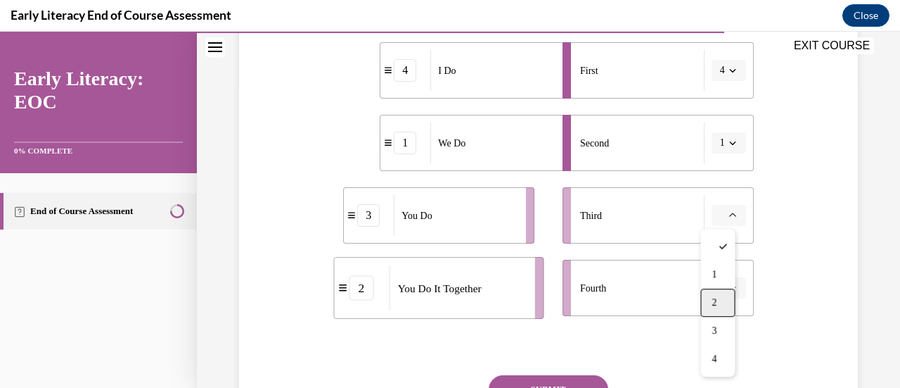
click at [723, 300] on div "2" at bounding box center [718, 302] width 34 height 28
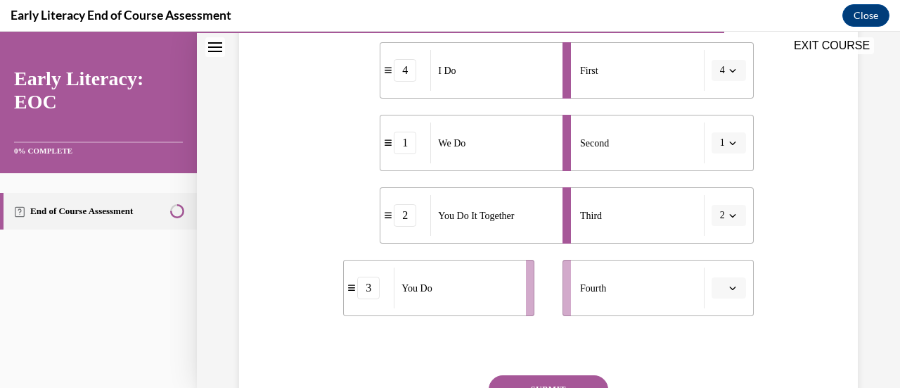
click at [721, 293] on button "button" at bounding box center [729, 287] width 34 height 21
click at [717, 215] on div "3" at bounding box center [718, 228] width 34 height 28
click at [564, 376] on button "SUBMIT" at bounding box center [549, 389] width 120 height 28
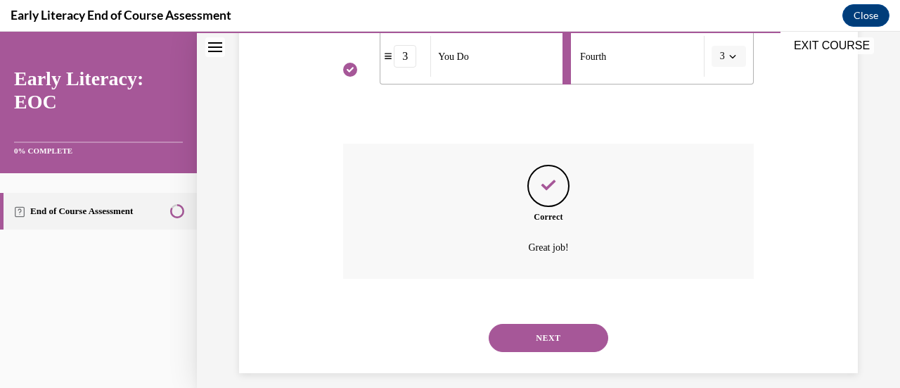
scroll to position [538, 0]
click at [563, 327] on button "NEXT" at bounding box center [549, 337] width 120 height 28
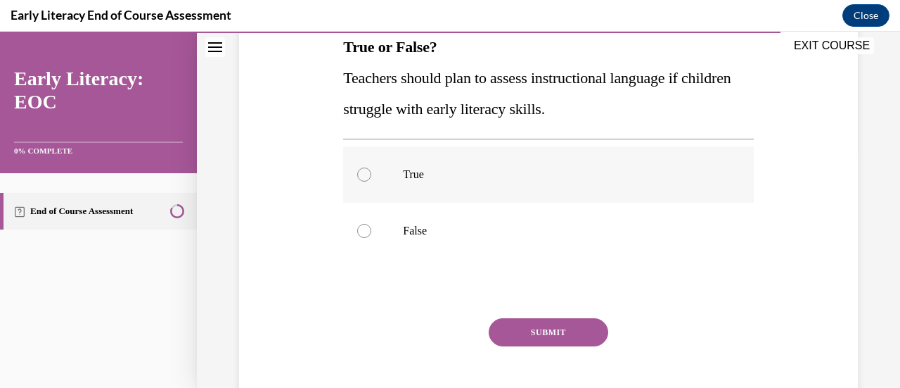
scroll to position [238, 0]
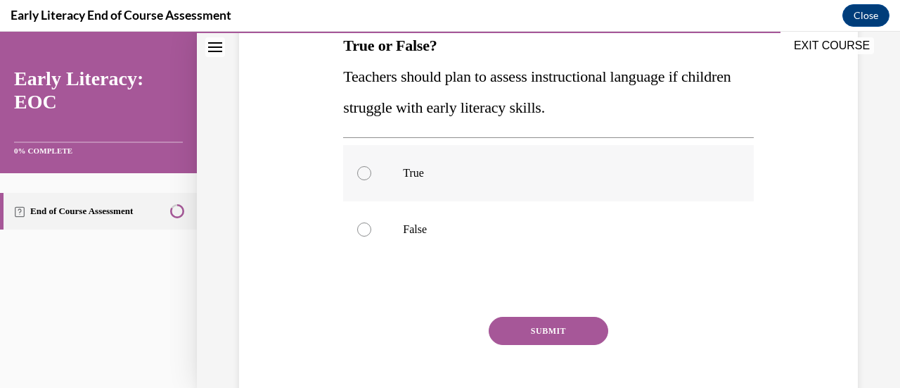
click at [465, 164] on div at bounding box center [548, 173] width 410 height 56
click at [538, 334] on button "SUBMIT" at bounding box center [549, 331] width 120 height 28
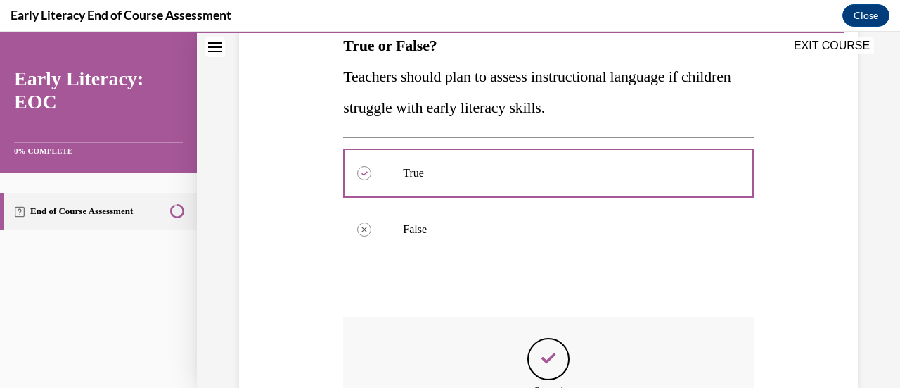
scroll to position [423, 0]
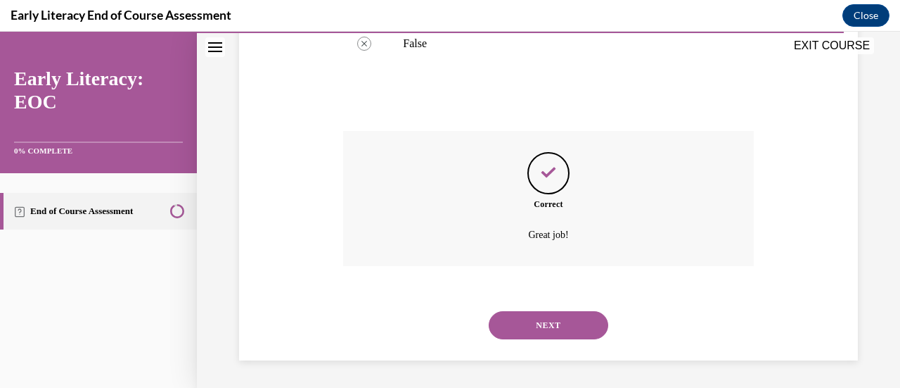
click at [547, 325] on button "NEXT" at bounding box center [549, 325] width 120 height 28
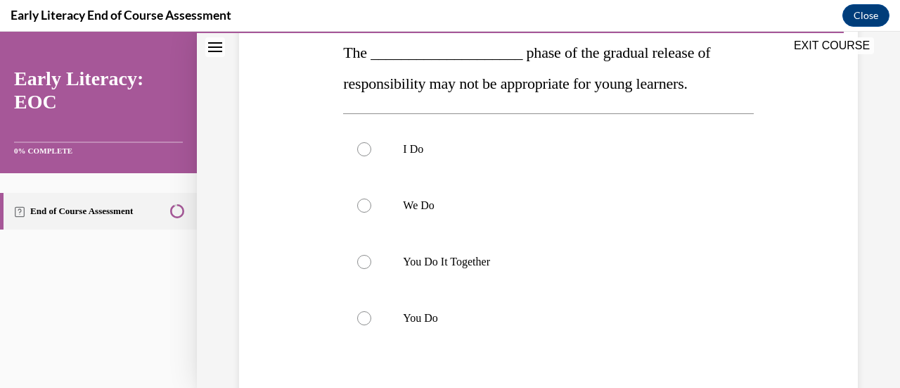
scroll to position [231, 0]
click at [526, 271] on div at bounding box center [548, 261] width 410 height 56
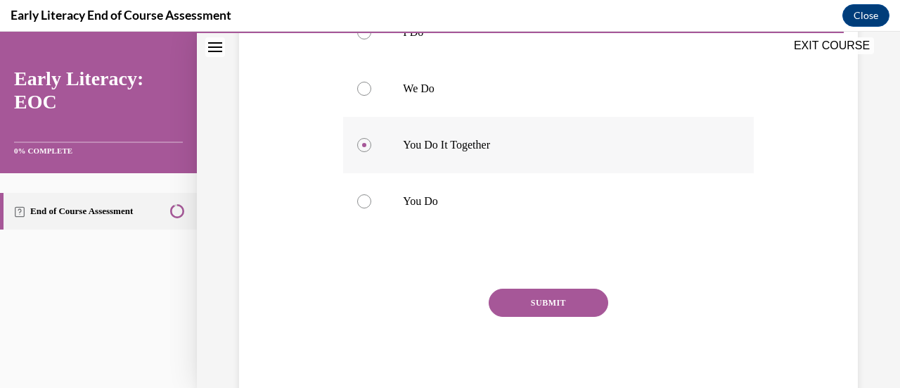
scroll to position [349, 0]
click at [533, 296] on button "SUBMIT" at bounding box center [549, 301] width 120 height 28
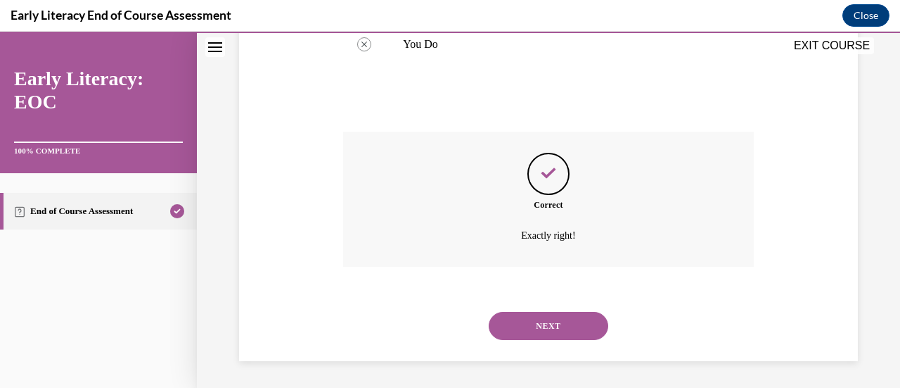
scroll to position [505, 0]
click at [539, 322] on button "NEXT" at bounding box center [549, 325] width 120 height 28
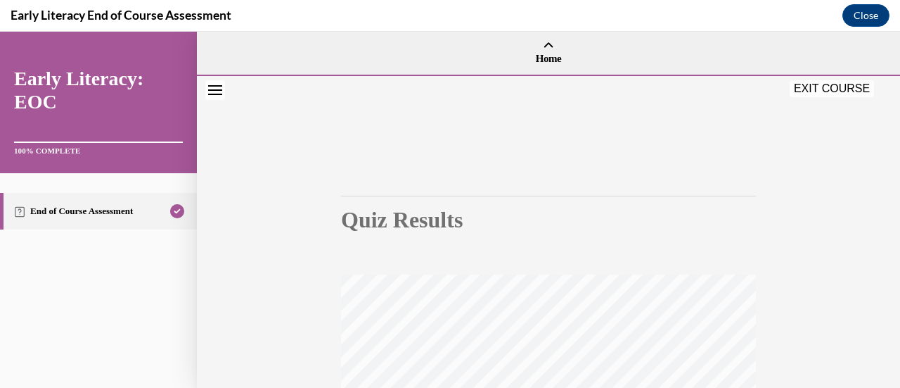
scroll to position [364, 0]
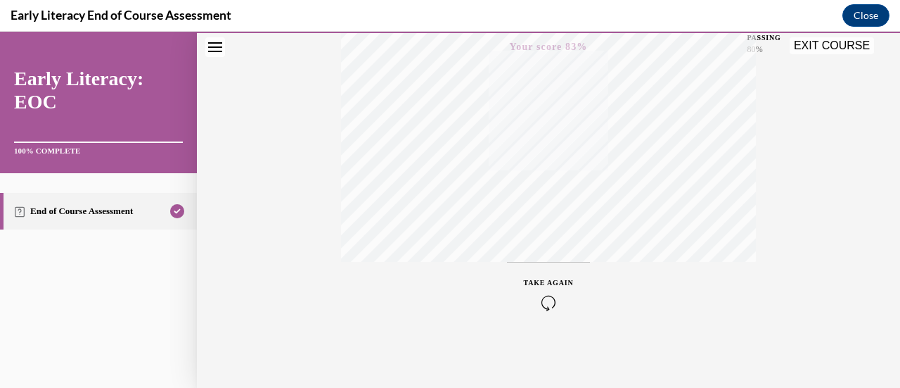
click at [837, 45] on button "EXIT COURSE" at bounding box center [832, 45] width 84 height 17
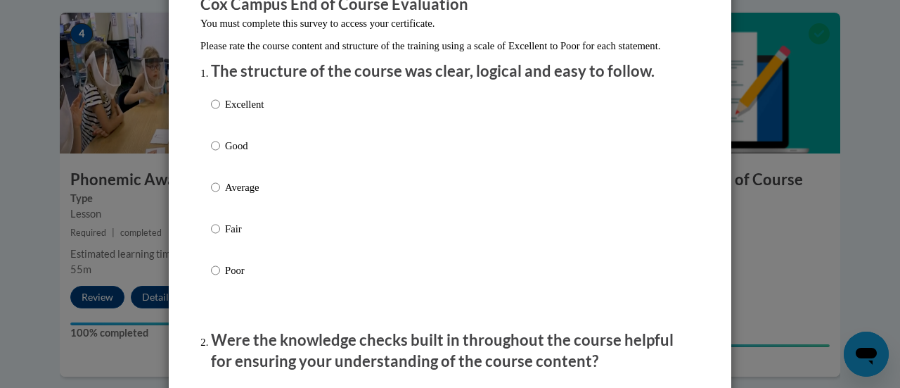
scroll to position [136, 0]
click at [231, 111] on p "Excellent" at bounding box center [244, 103] width 39 height 15
click at [220, 111] on input "Excellent" at bounding box center [215, 103] width 9 height 15
radio input "true"
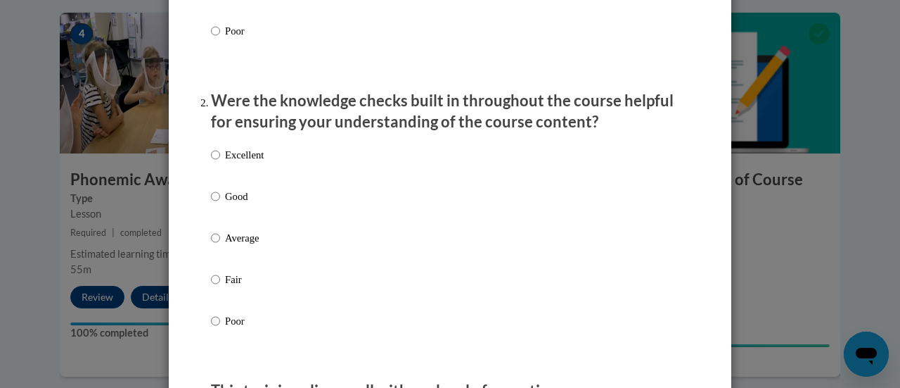
scroll to position [416, 0]
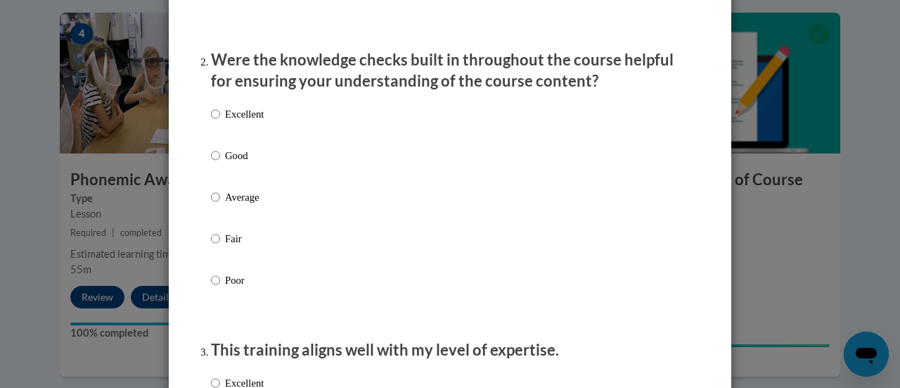
click at [242, 122] on p "Excellent" at bounding box center [244, 113] width 39 height 15
click at [220, 122] on input "Excellent" at bounding box center [215, 113] width 9 height 15
radio input "true"
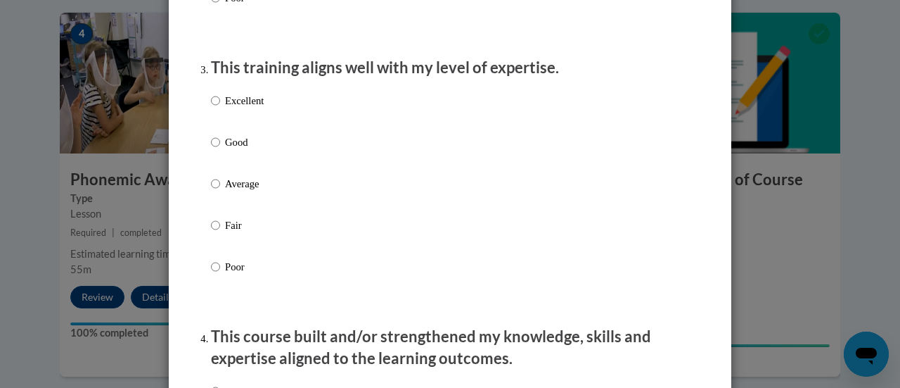
scroll to position [699, 0]
click at [232, 108] on p "Excellent" at bounding box center [244, 99] width 39 height 15
click at [220, 108] on input "Excellent" at bounding box center [215, 99] width 9 height 15
radio input "true"
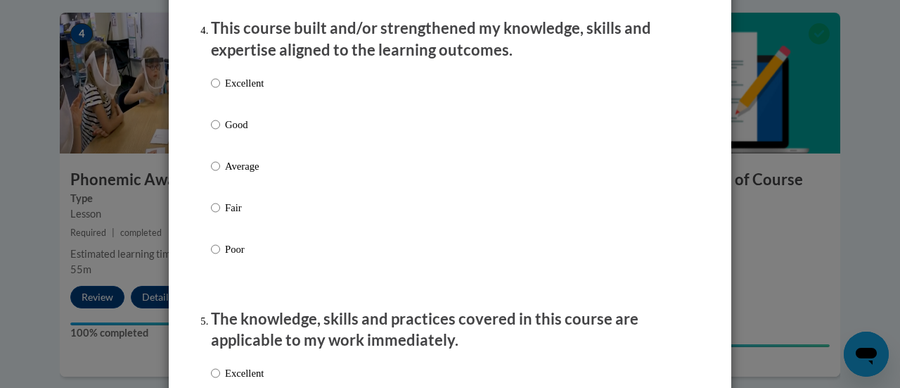
scroll to position [1007, 0]
click at [241, 108] on label "Excellent" at bounding box center [237, 94] width 53 height 38
click at [220, 90] on input "Excellent" at bounding box center [215, 82] width 9 height 15
radio input "true"
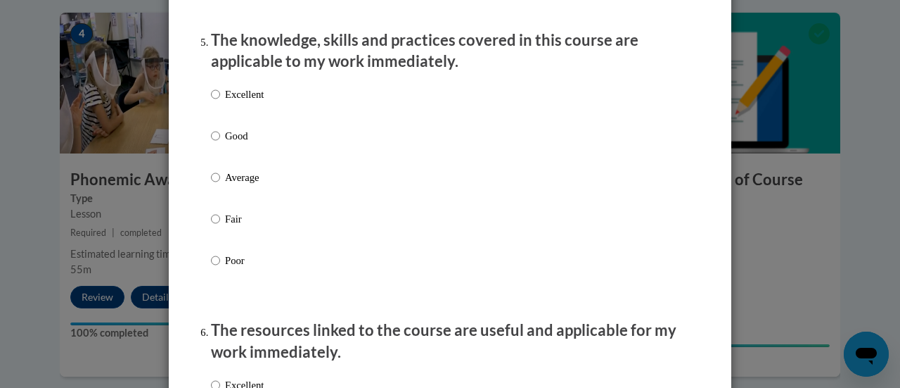
click at [241, 102] on p "Excellent" at bounding box center [244, 94] width 39 height 15
click at [220, 102] on input "Excellent" at bounding box center [215, 94] width 9 height 15
radio input "true"
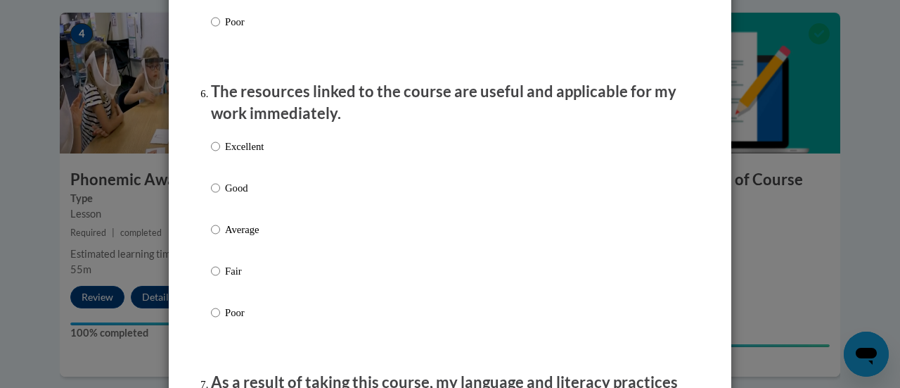
scroll to position [1554, 0]
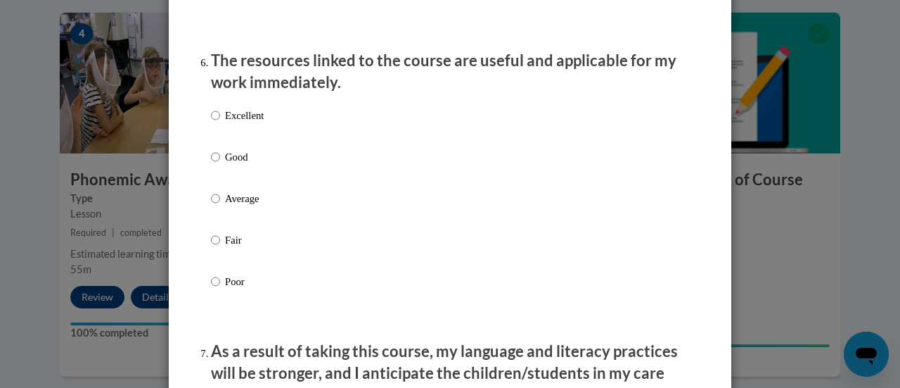
click at [241, 114] on div "Excellent Good Average Fair Poor" at bounding box center [237, 210] width 53 height 218
click at [242, 119] on div "Excellent Good Average Fair Poor" at bounding box center [237, 210] width 53 height 218
click at [241, 123] on p "Excellent" at bounding box center [244, 115] width 39 height 15
click at [220, 123] on input "Excellent" at bounding box center [215, 115] width 9 height 15
radio input "true"
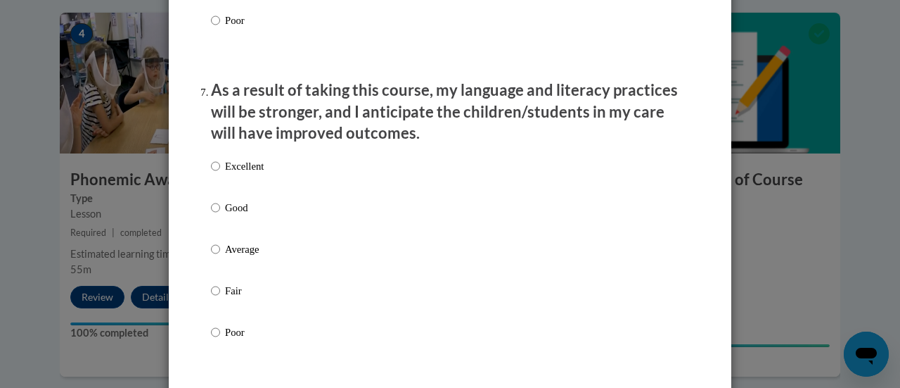
scroll to position [1825, 0]
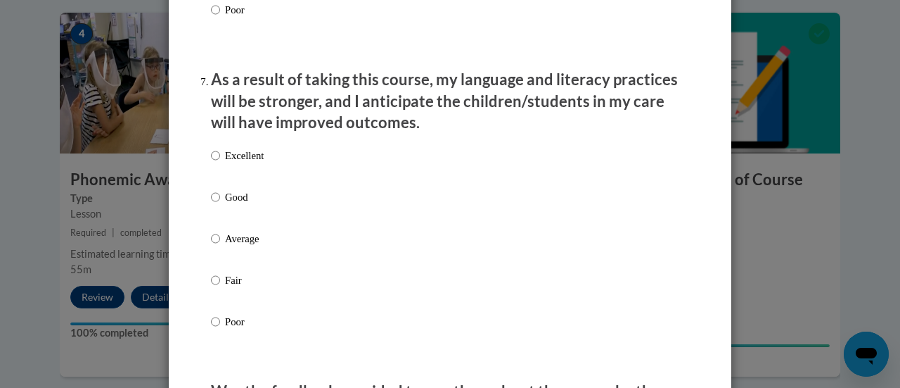
click at [242, 163] on p "Excellent" at bounding box center [244, 155] width 39 height 15
click at [220, 163] on input "Excellent" at bounding box center [215, 155] width 9 height 15
radio input "true"
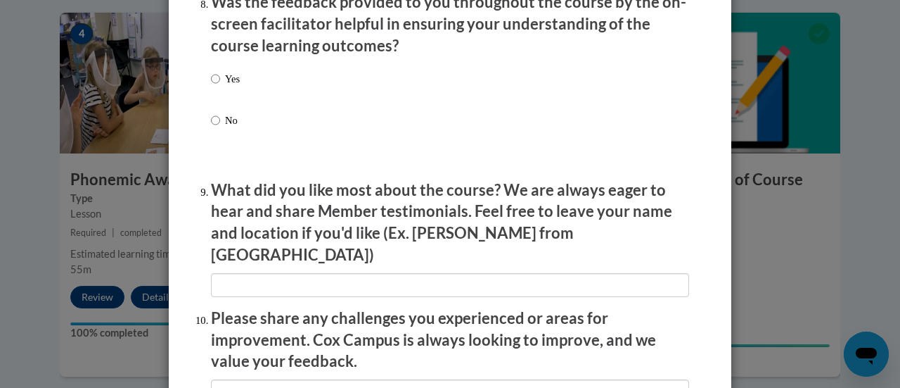
scroll to position [2217, 0]
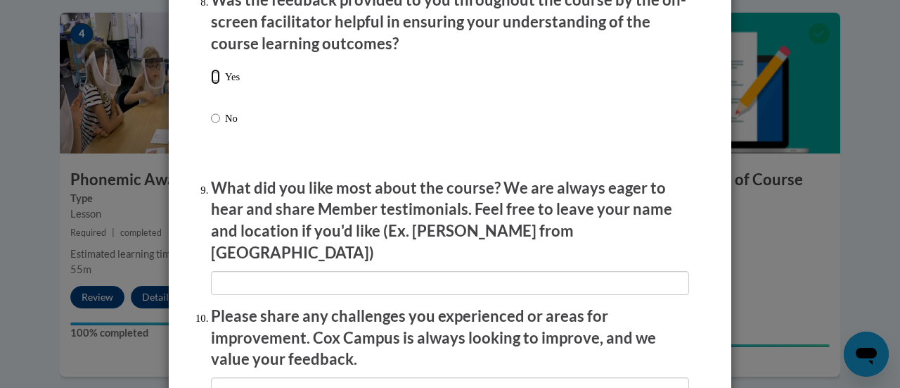
click at [211, 84] on input "Yes" at bounding box center [215, 76] width 9 height 15
radio input "true"
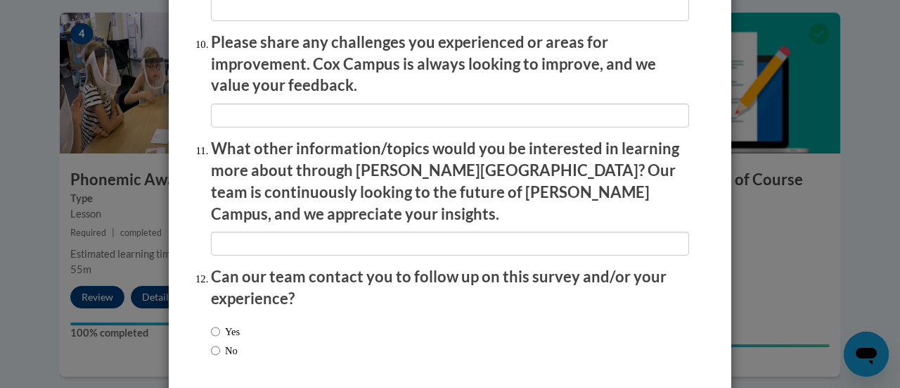
scroll to position [2537, 0]
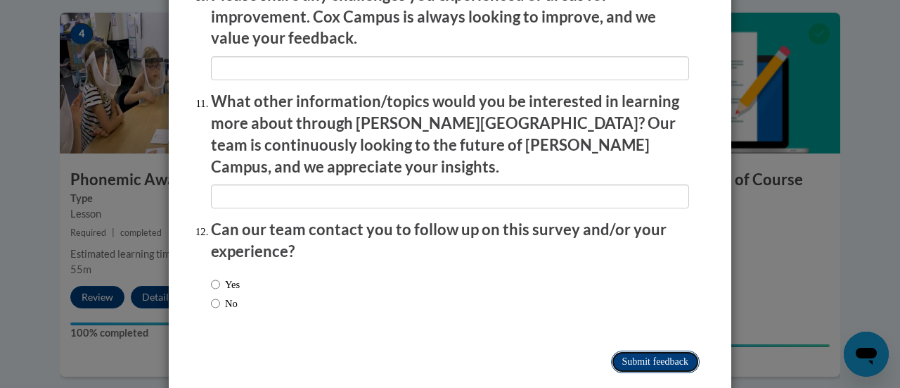
click at [623, 350] on input "Submit feedback" at bounding box center [655, 361] width 89 height 23
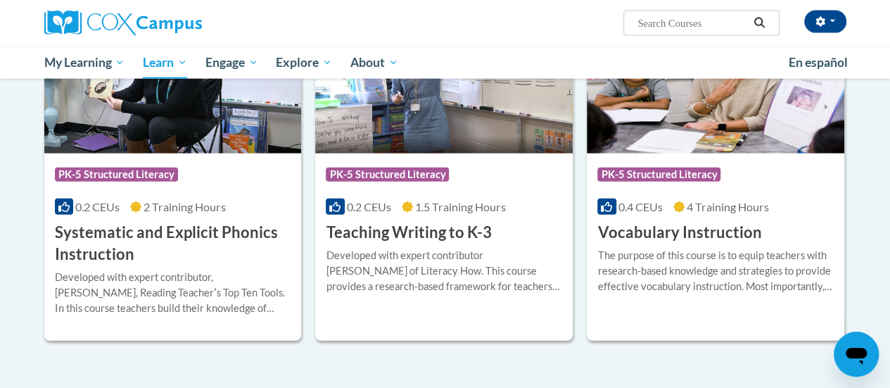
scroll to position [1605, 0]
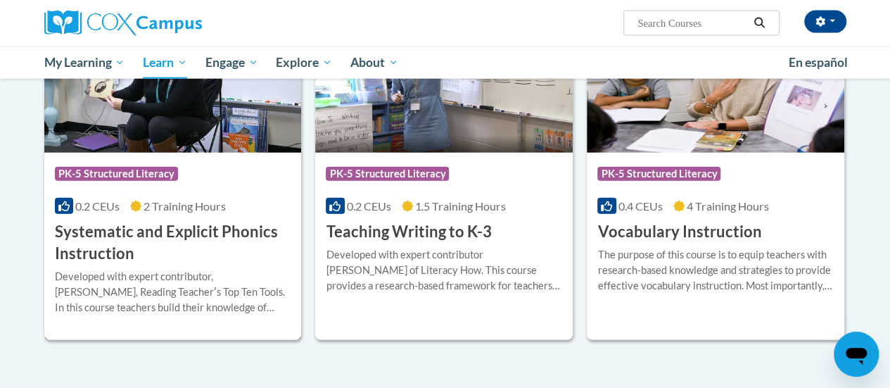
click at [213, 103] on img at bounding box center [172, 80] width 257 height 143
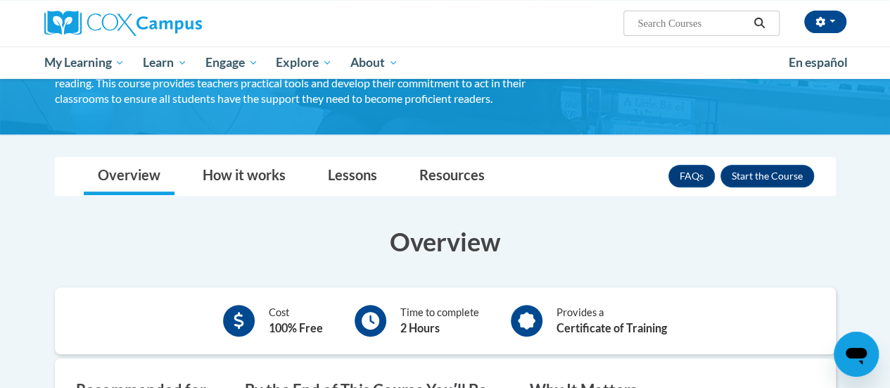
scroll to position [181, 0]
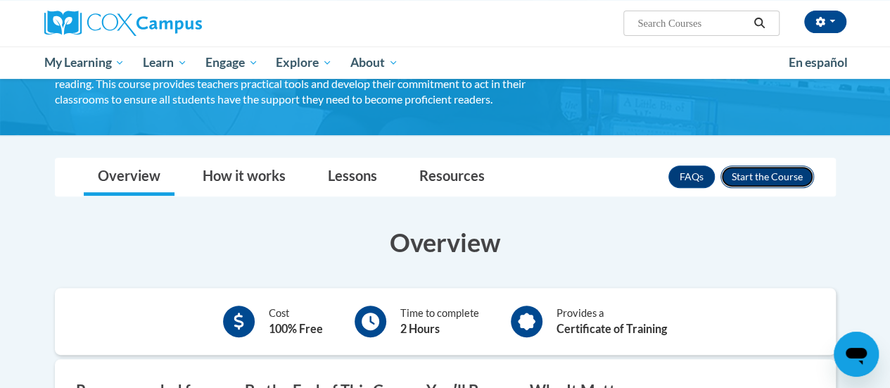
click at [730, 179] on button "Enroll" at bounding box center [767, 176] width 94 height 23
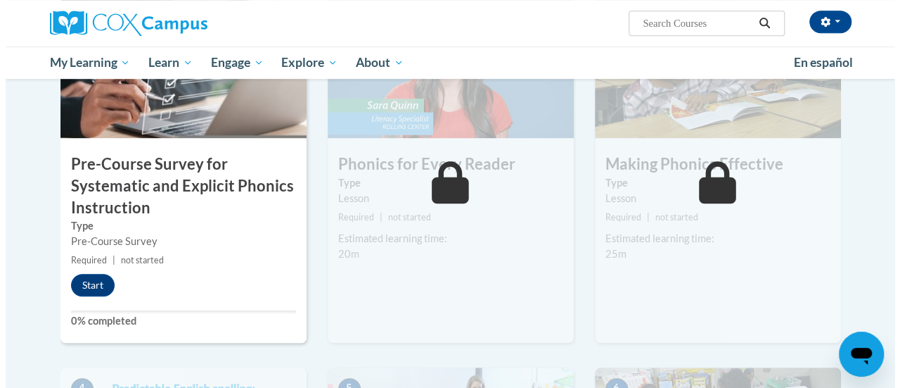
scroll to position [416, 0]
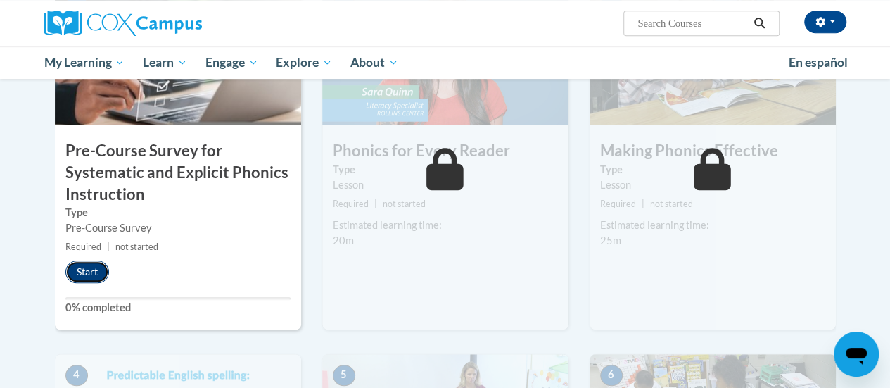
click at [93, 267] on button "Start" at bounding box center [87, 271] width 44 height 23
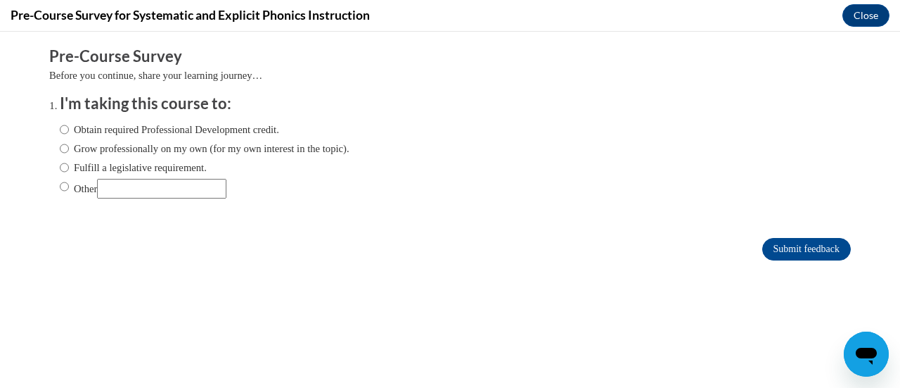
scroll to position [0, 0]
click at [187, 129] on label "Obtain required Professional Development credit." at bounding box center [169, 129] width 219 height 15
click at [69, 129] on input "Obtain required Professional Development credit." at bounding box center [64, 129] width 9 height 15
radio input "true"
click at [805, 248] on input "Submit feedback" at bounding box center [807, 249] width 89 height 23
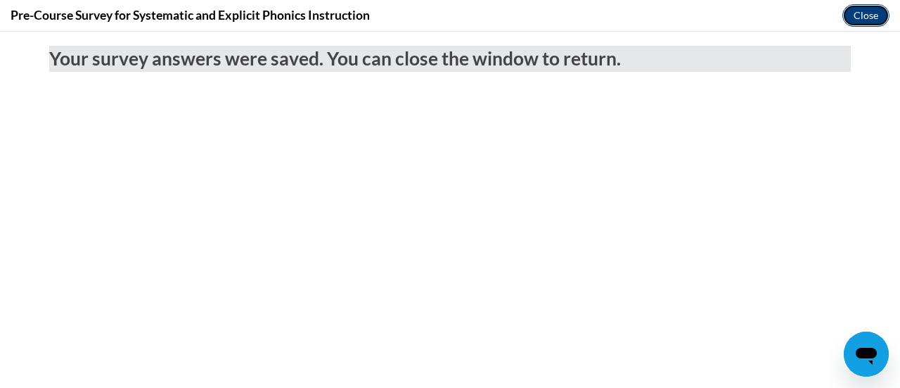
click at [863, 20] on button "Close" at bounding box center [866, 15] width 47 height 23
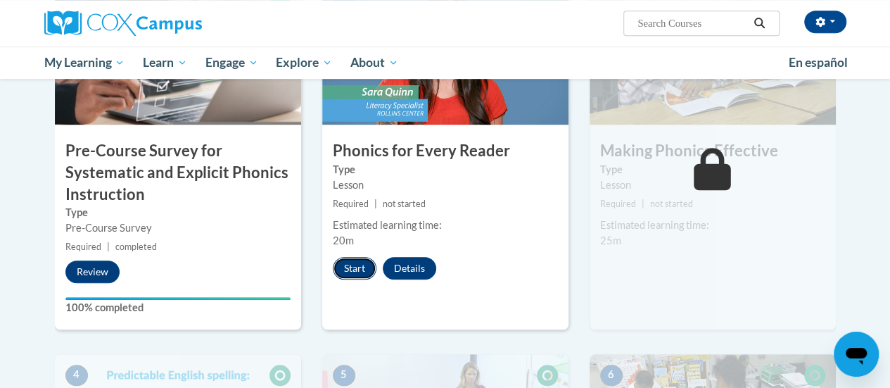
click at [347, 268] on button "Start" at bounding box center [355, 268] width 44 height 23
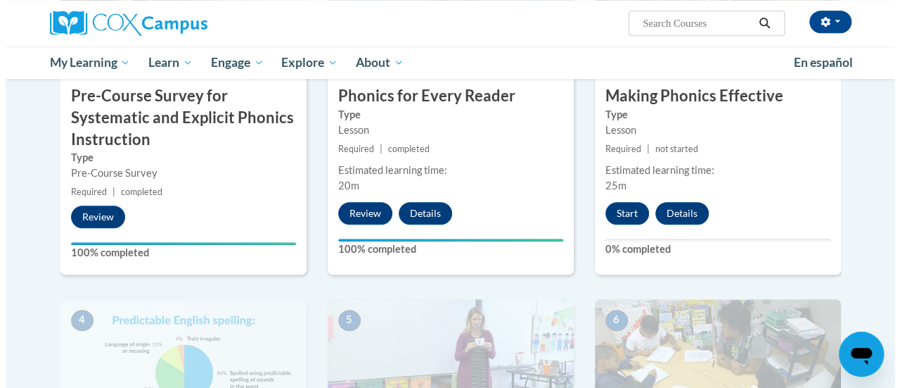
scroll to position [476, 0]
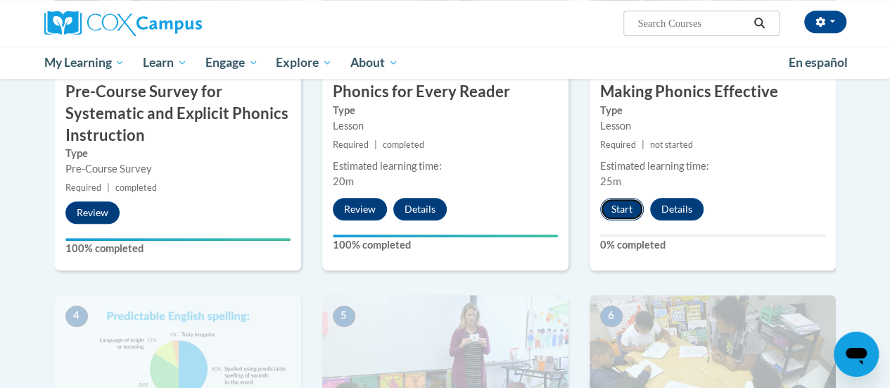
click at [630, 205] on button "Start" at bounding box center [622, 209] width 44 height 23
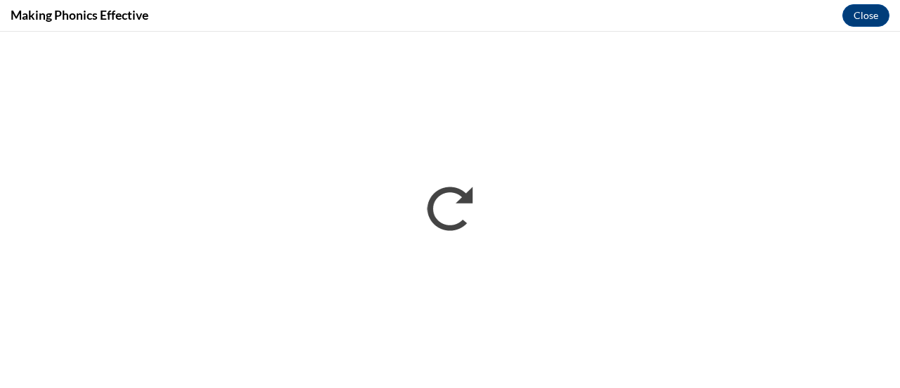
scroll to position [0, 0]
